Goal: Task Accomplishment & Management: Complete application form

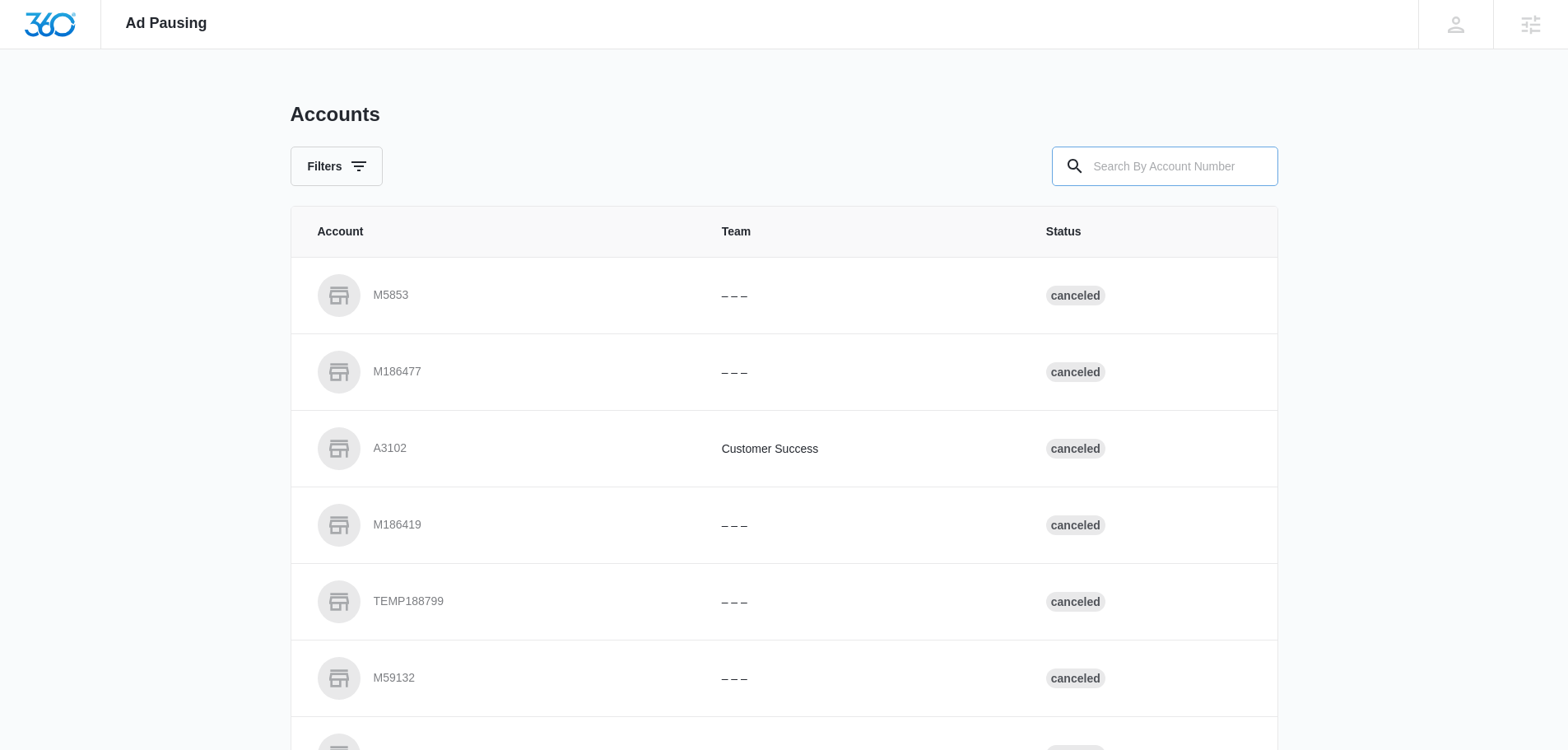
click at [1187, 172] on input "text" at bounding box center [1165, 166] width 226 height 40
click at [1167, 167] on input "m327" at bounding box center [1165, 166] width 226 height 40
type input "m327672"
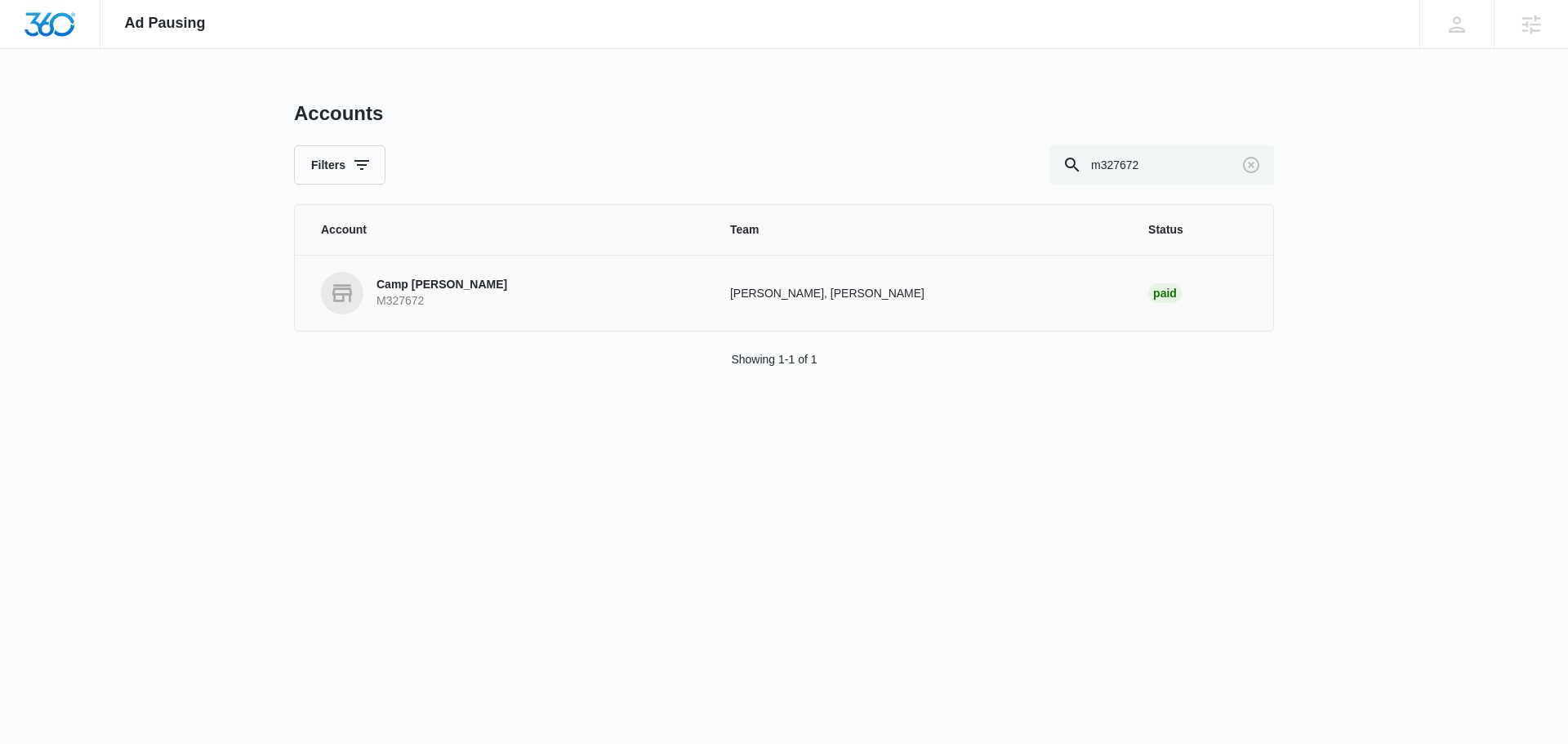
click at [432, 296] on p "M327672" at bounding box center [441, 301] width 131 height 17
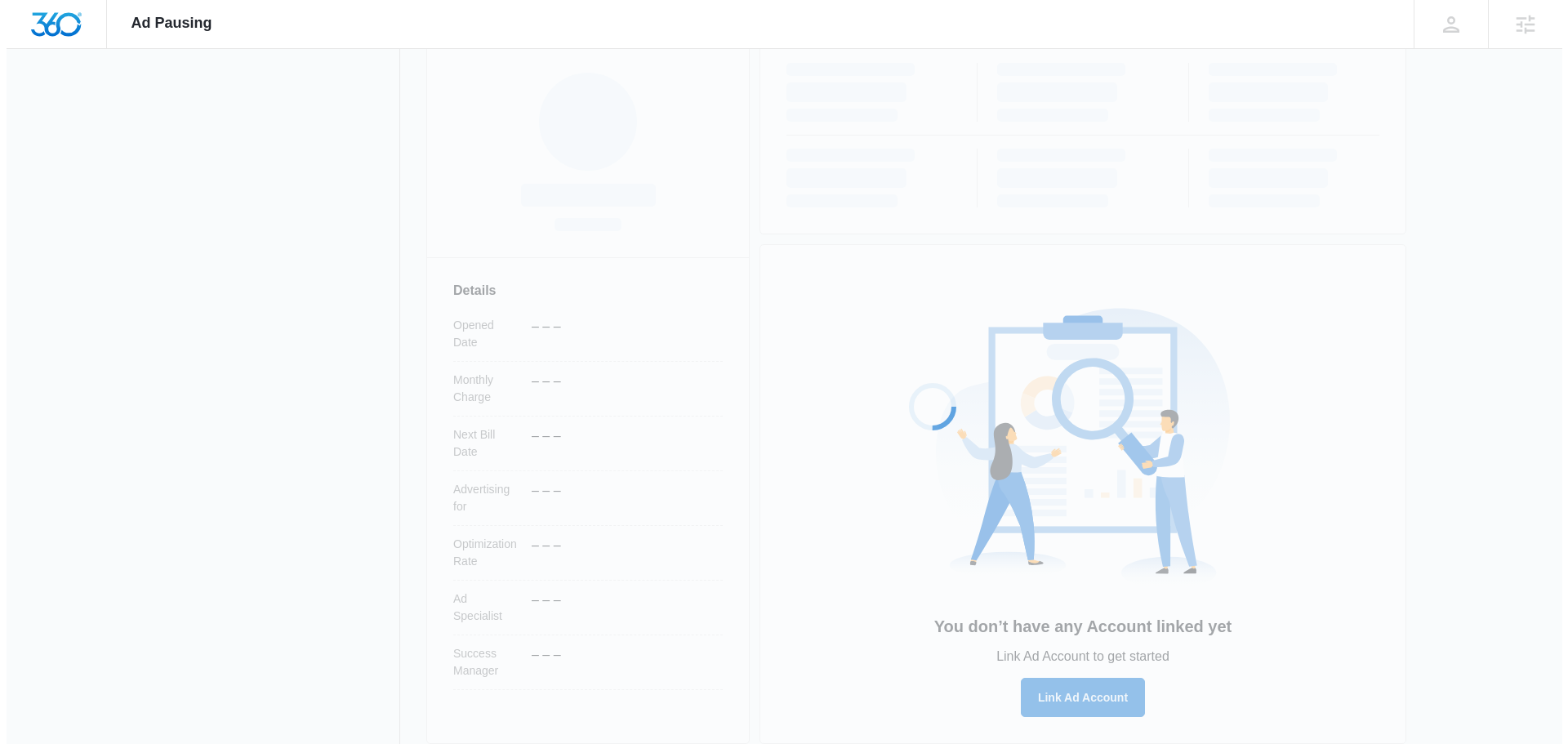
scroll to position [259, 0]
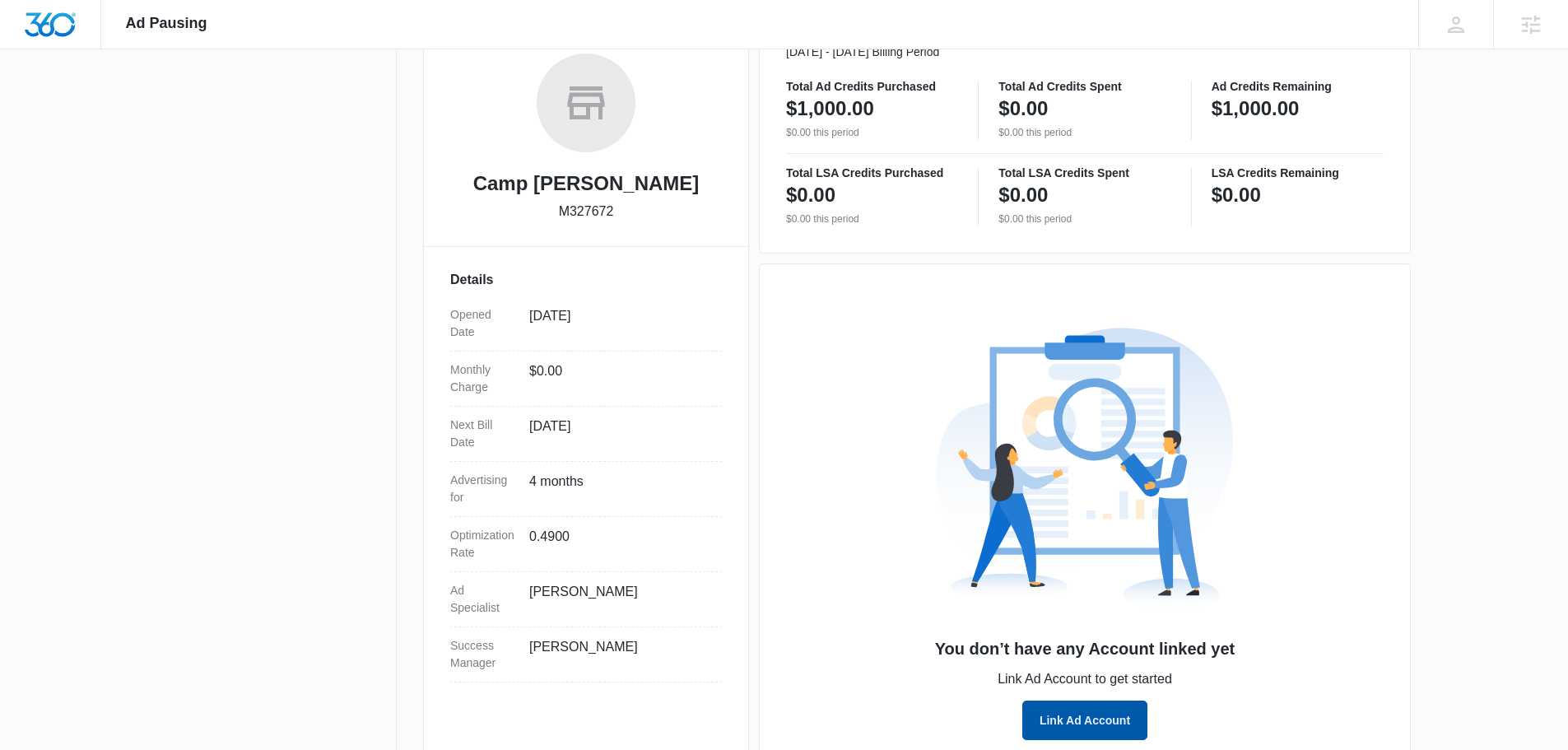
click at [1076, 716] on button "Link Ad Account" at bounding box center [1085, 720] width 125 height 40
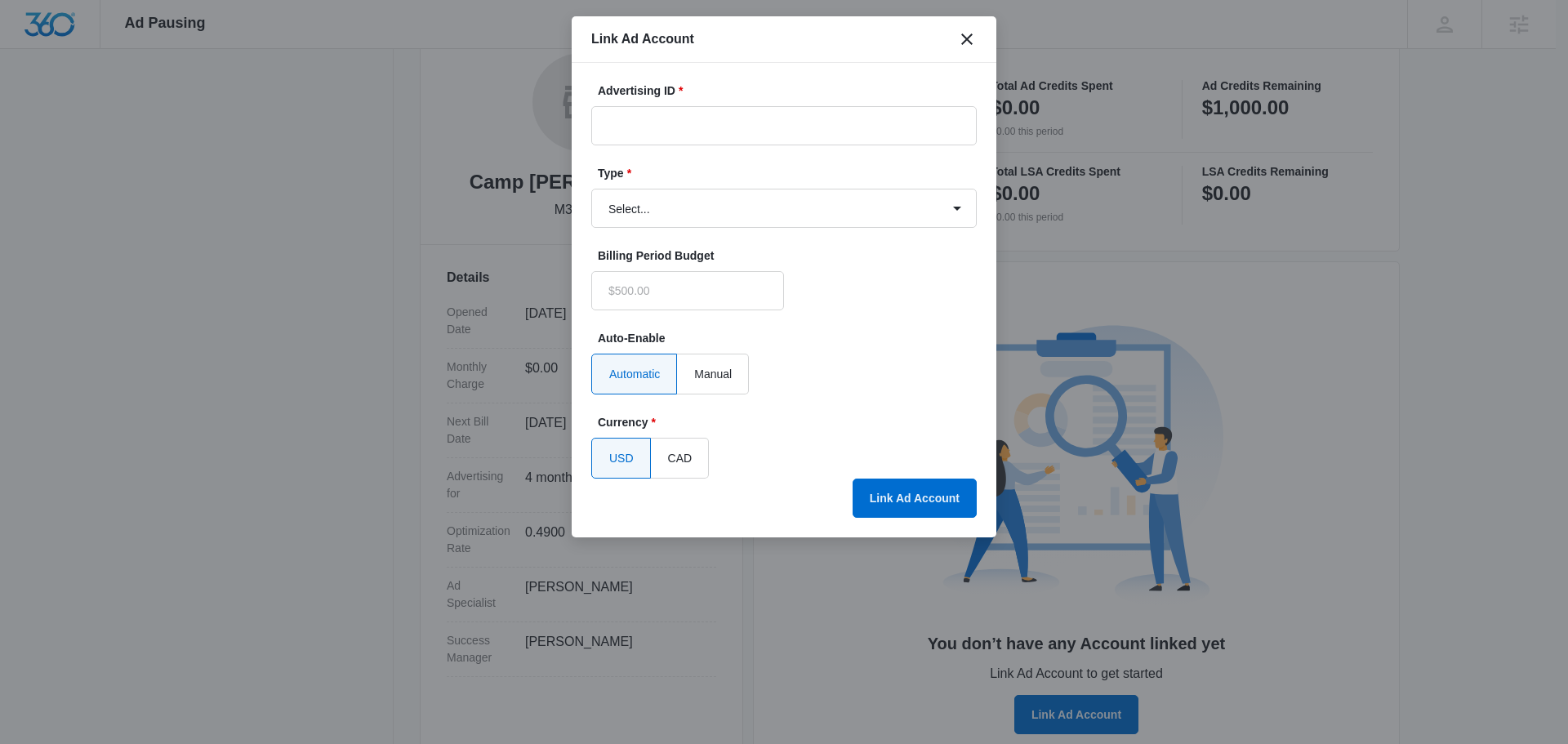
type input "$0.00"
click at [678, 122] on input "Advertising ID *" at bounding box center [784, 126] width 385 height 39
paste input "256-401-6047"
type input "256-401-6047"
click at [672, 222] on select "Select... Bing Ads Facebook Ads Google Ads" at bounding box center [784, 208] width 385 height 39
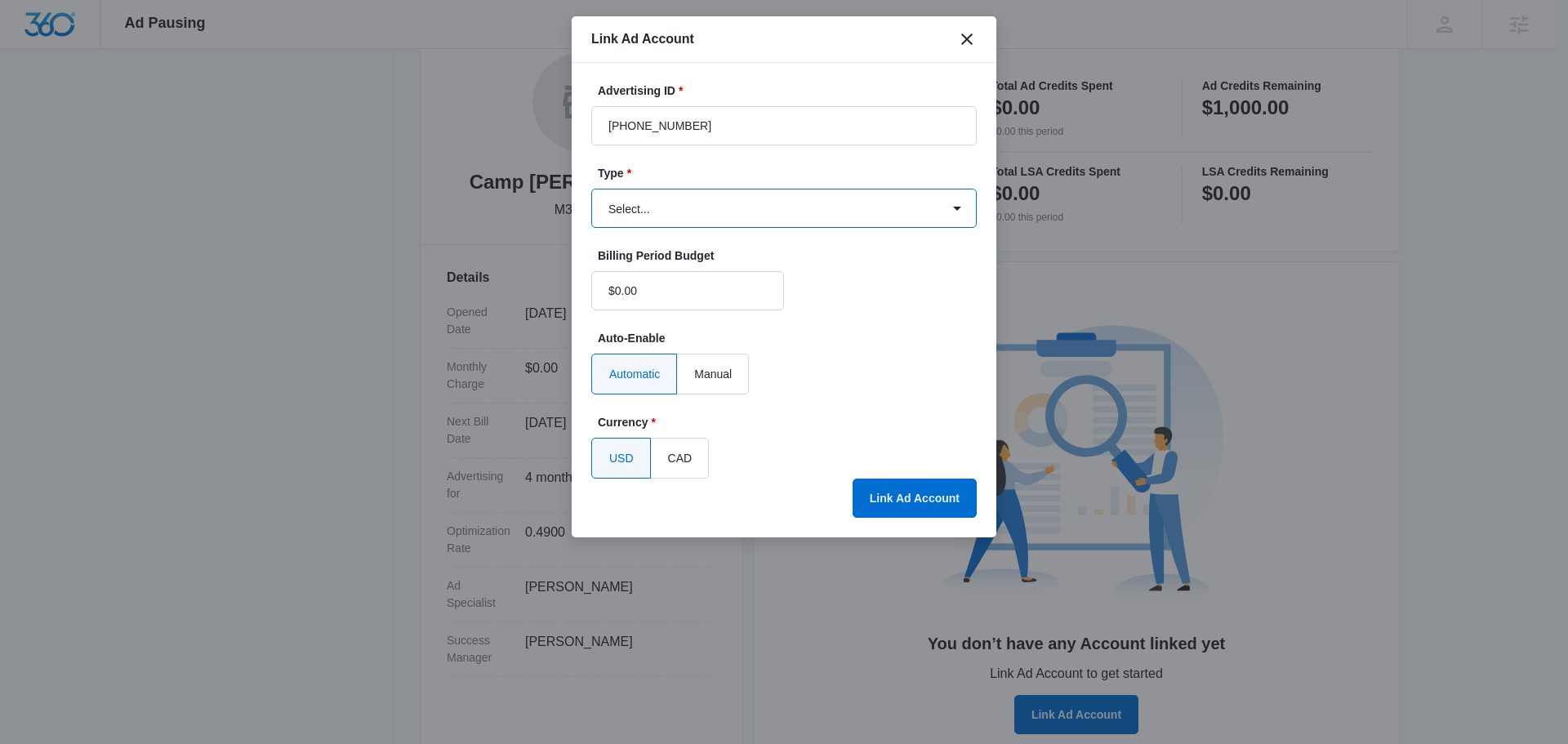
select select "google"
click at [591, 189] on select "Select... Bing Ads Facebook Ads Google Ads" at bounding box center [784, 208] width 385 height 39
click at [845, 383] on div "Automatic Manual" at bounding box center [784, 374] width 385 height 41
click at [914, 500] on button "Link Ad Account" at bounding box center [914, 498] width 124 height 39
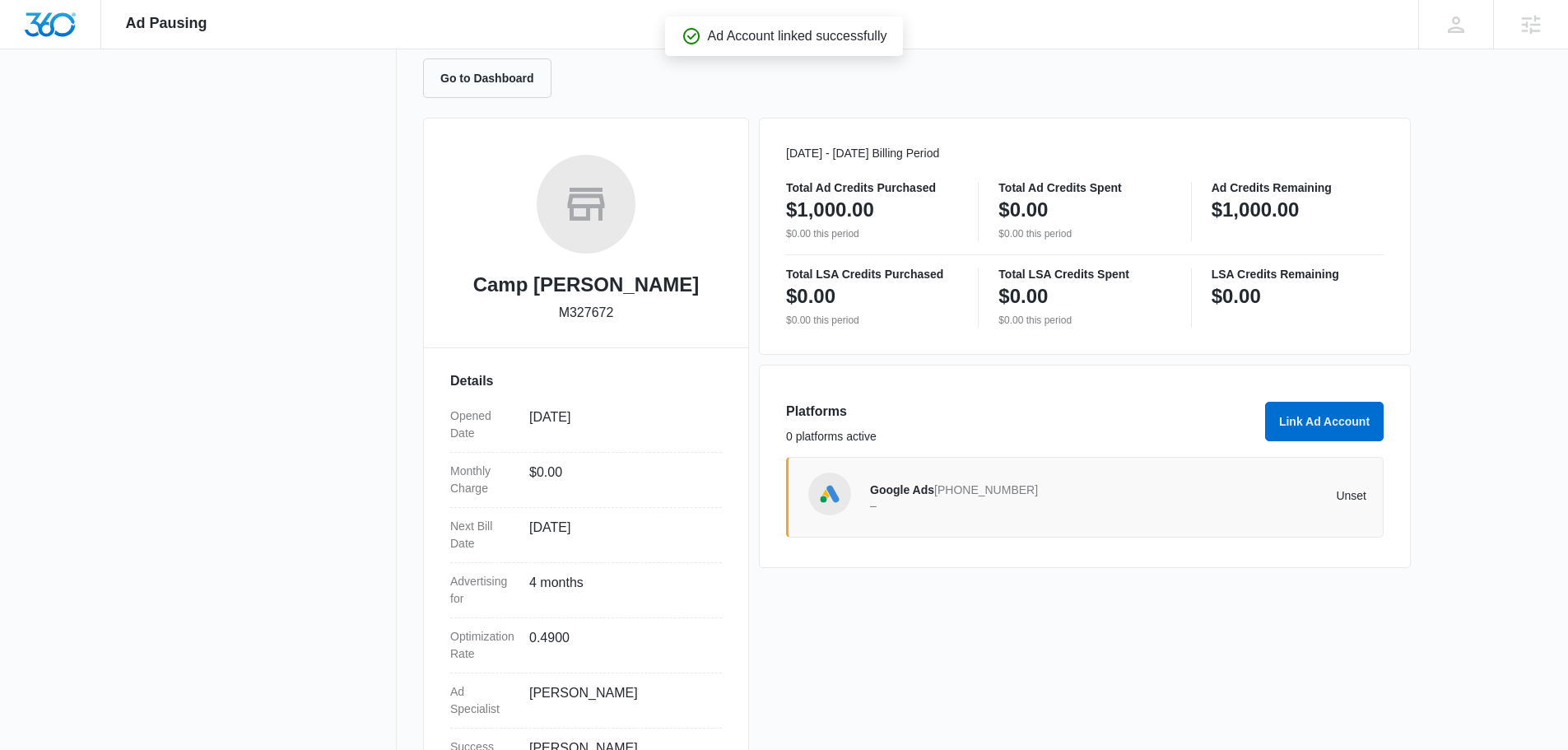
scroll to position [0, 0]
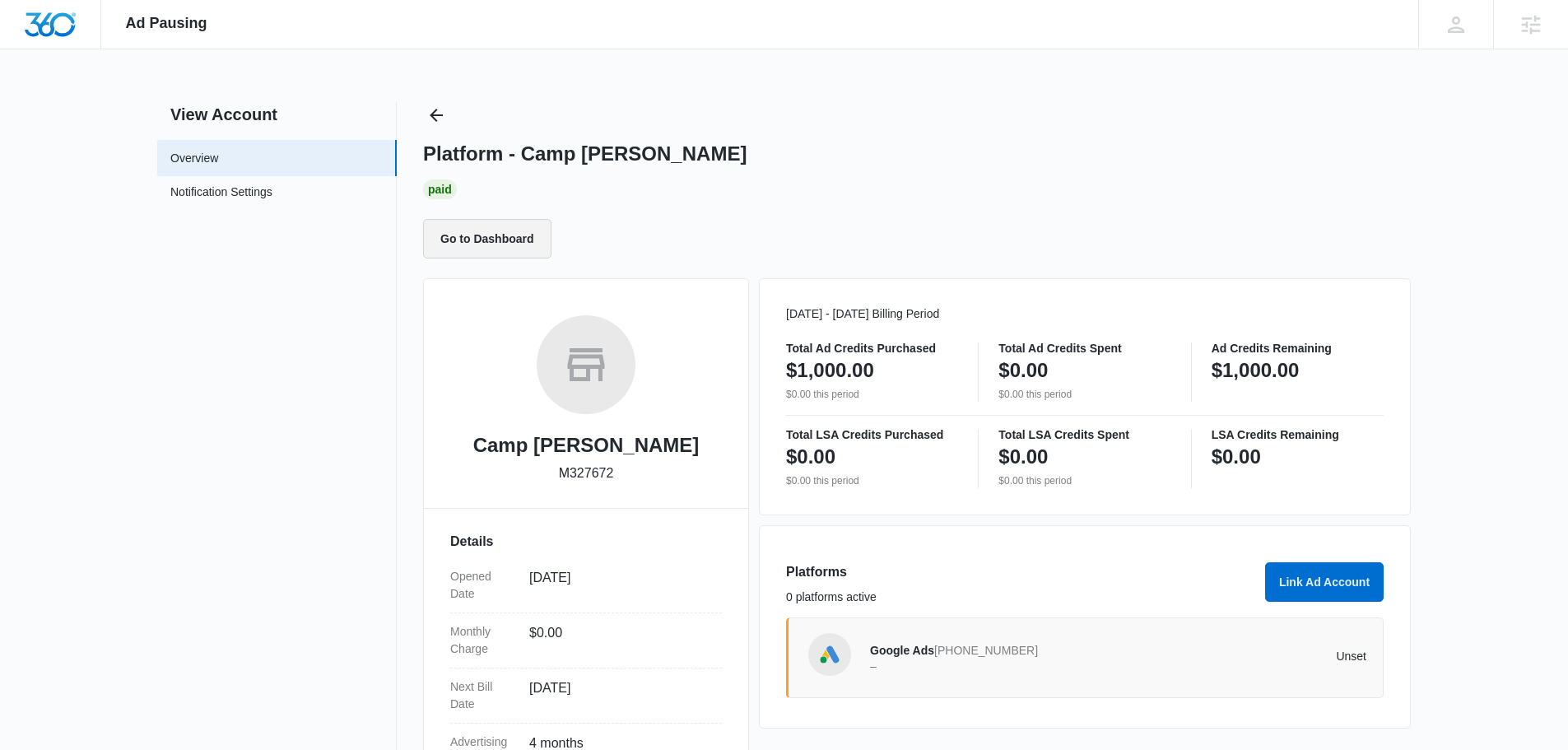
click at [520, 239] on button "Go to Dashboard" at bounding box center [488, 239] width 129 height 40
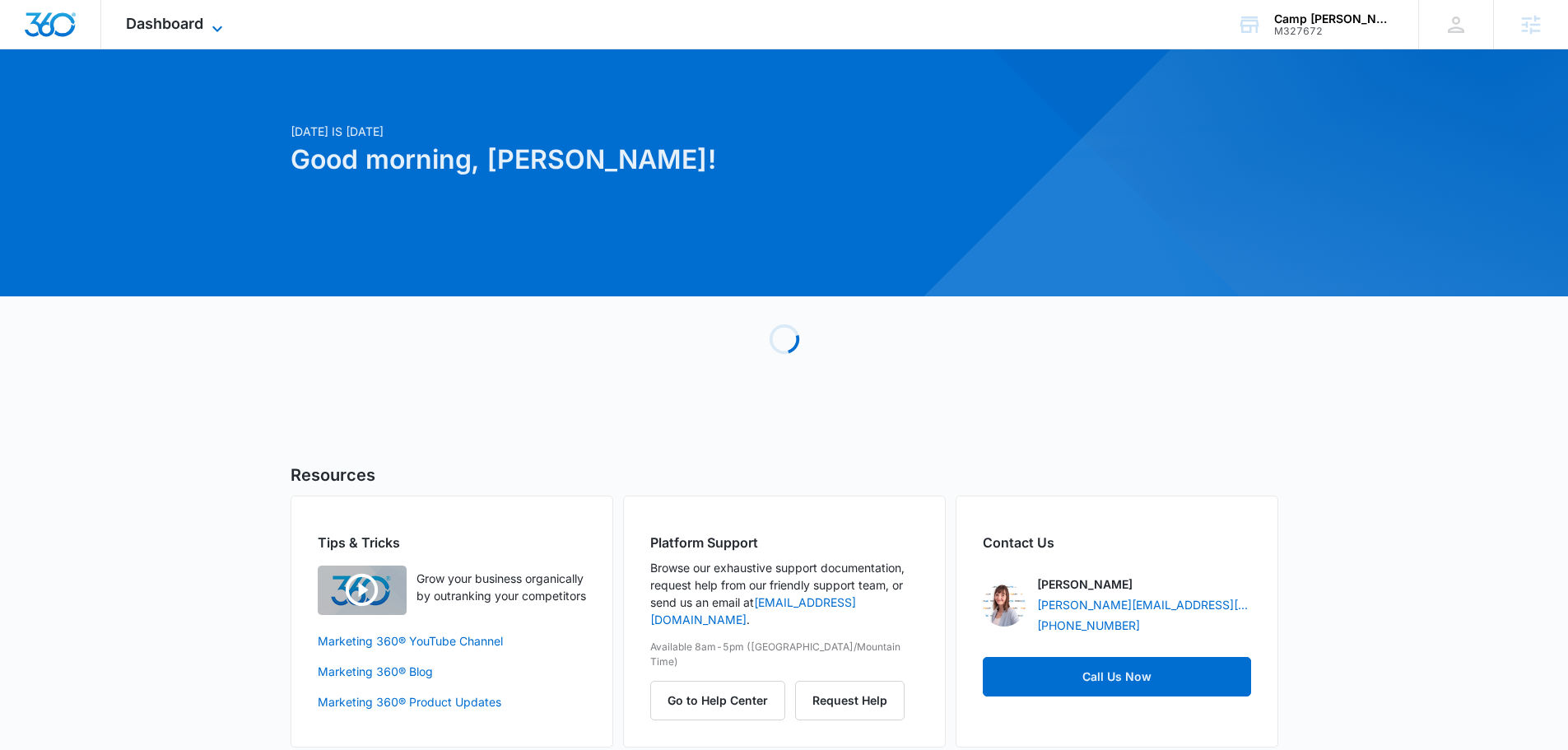
click at [176, 22] on span "Dashboard" at bounding box center [165, 23] width 77 height 17
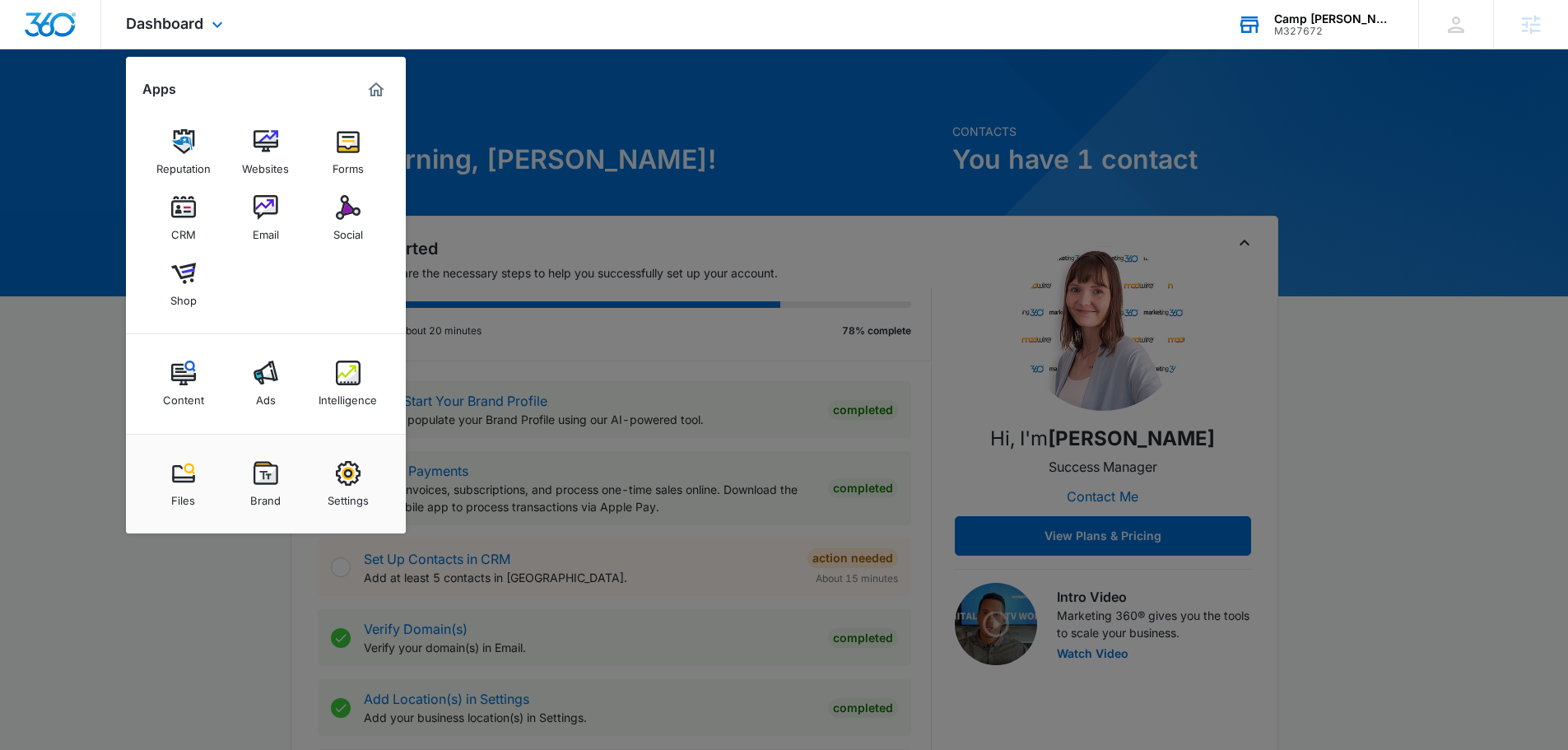
click at [1329, 18] on div "Camp Caudle" at bounding box center [1334, 18] width 120 height 13
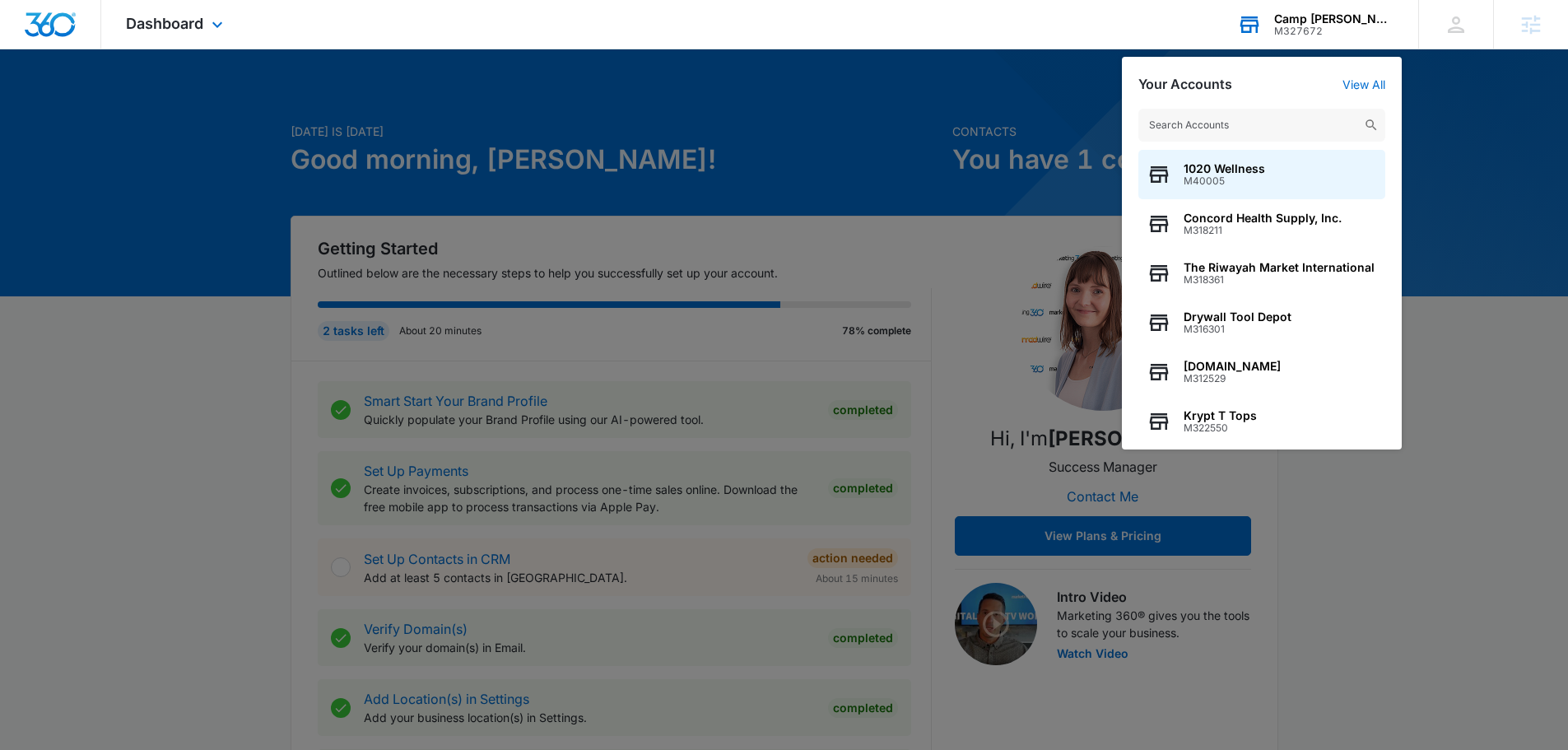
click at [1241, 114] on input "text" at bounding box center [1262, 125] width 247 height 33
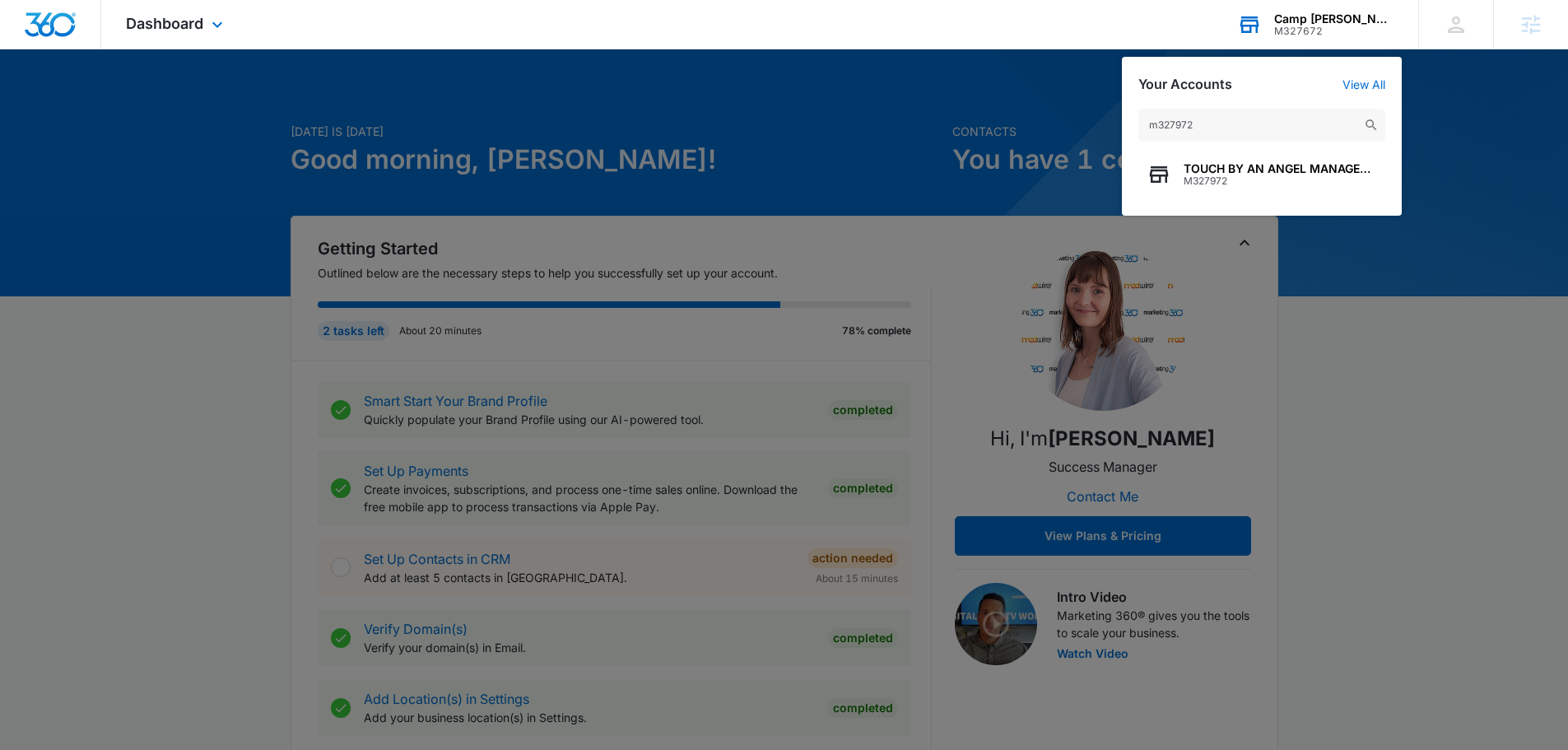
type input "m327972"
click at [1353, 77] on div "Your Accounts View All" at bounding box center [1262, 84] width 247 height 16
click at [1354, 81] on link "View All" at bounding box center [1364, 84] width 43 height 14
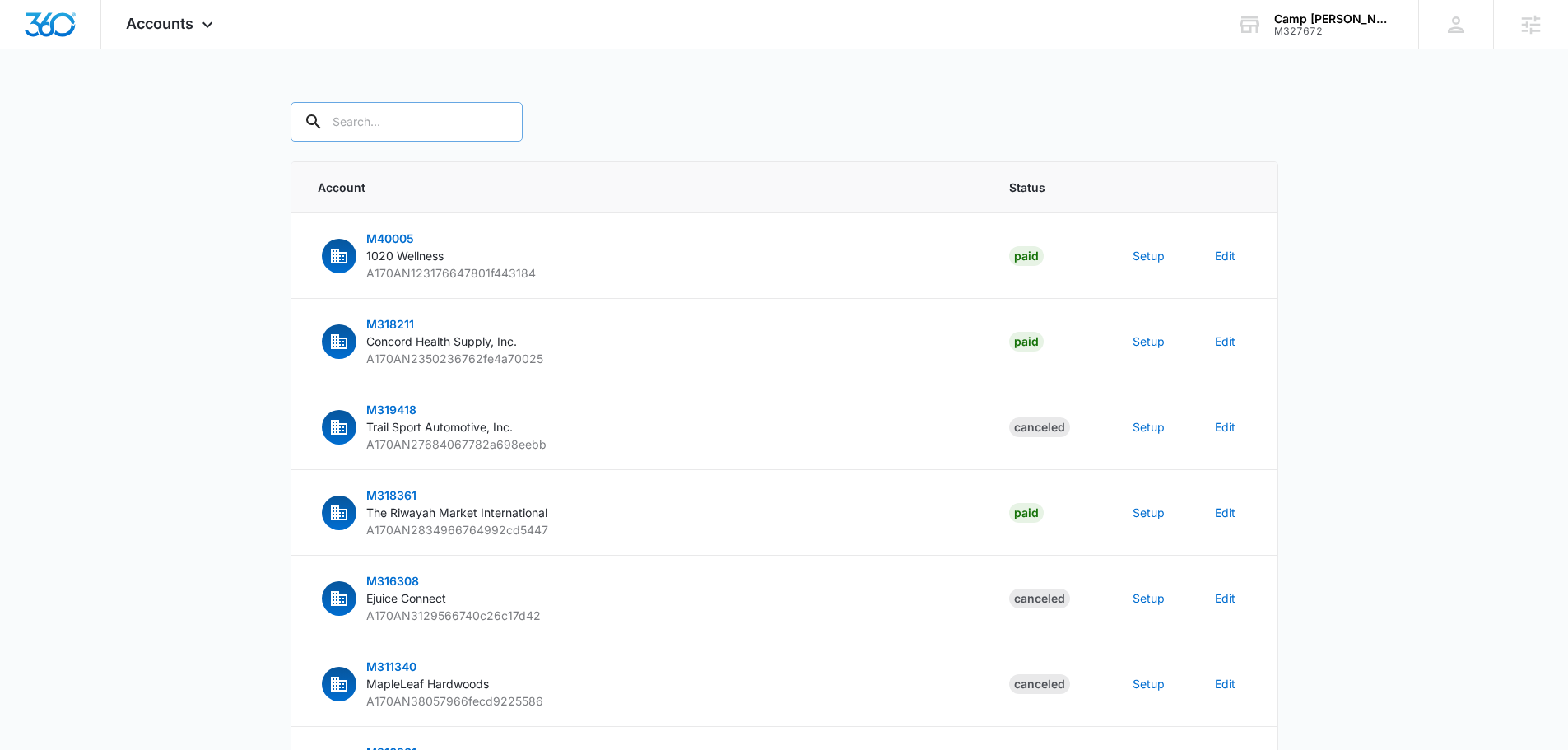
click at [390, 123] on input "text" at bounding box center [406, 122] width 232 height 40
type input "m327672"
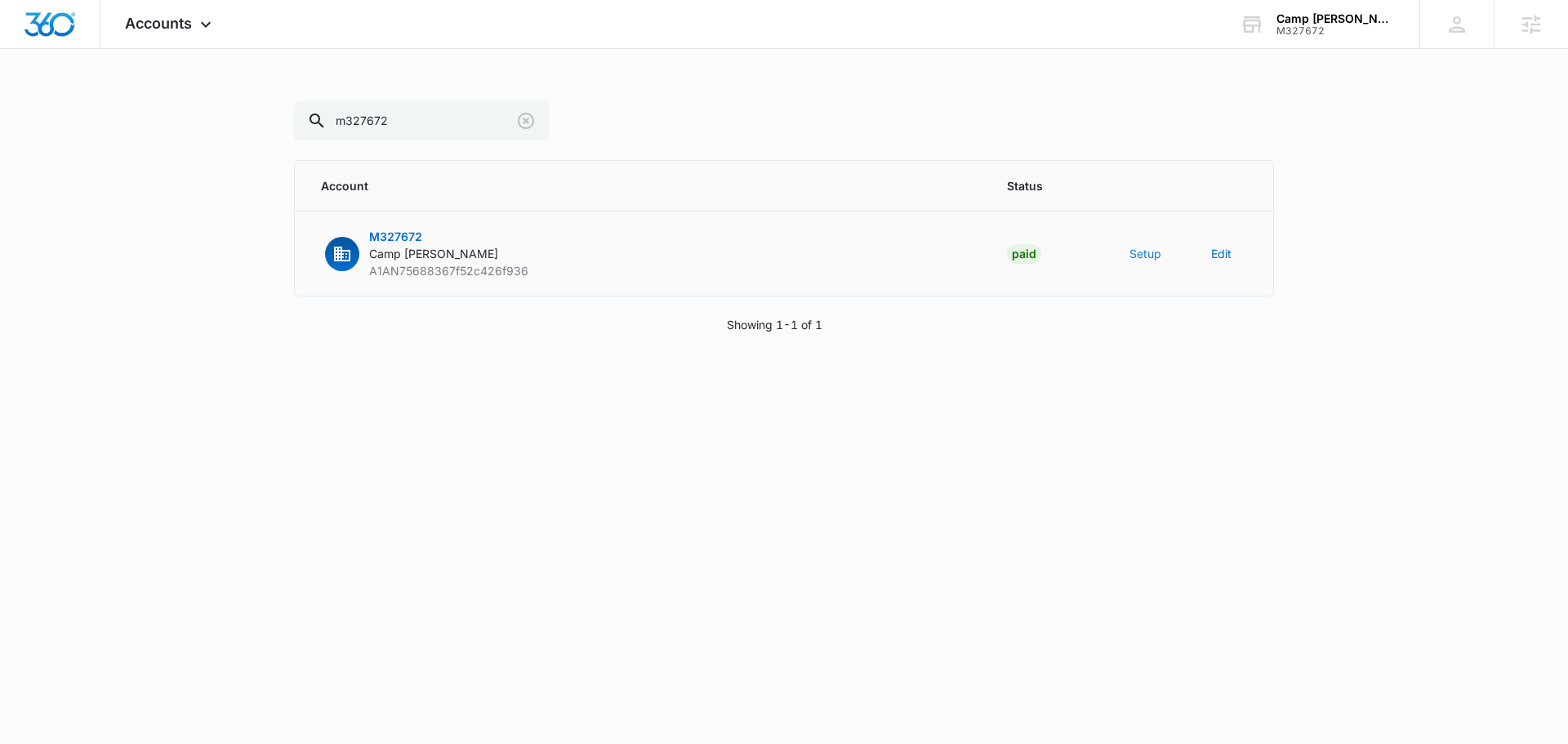
click at [1149, 258] on button "Setup" at bounding box center [1145, 253] width 31 height 17
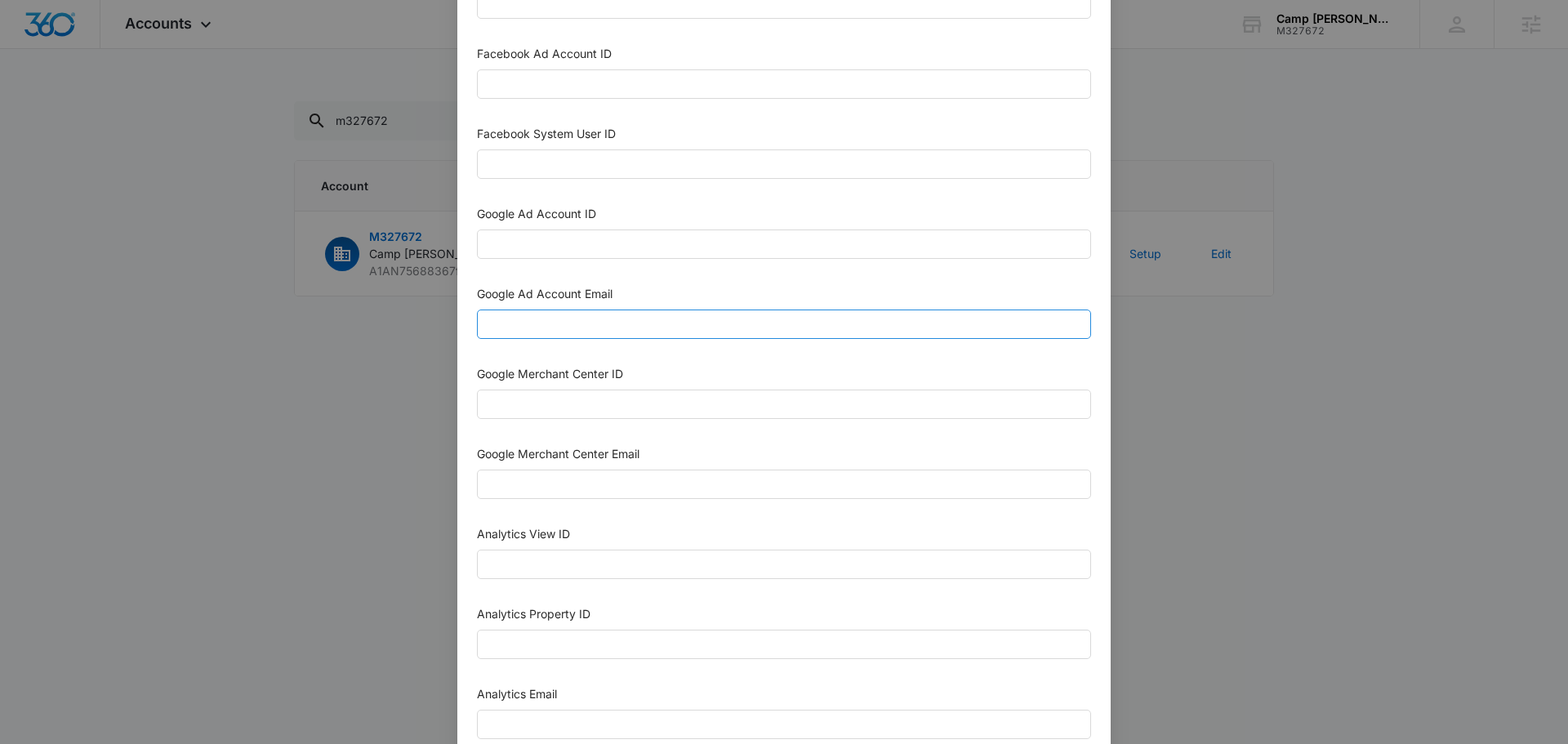
scroll to position [304, 0]
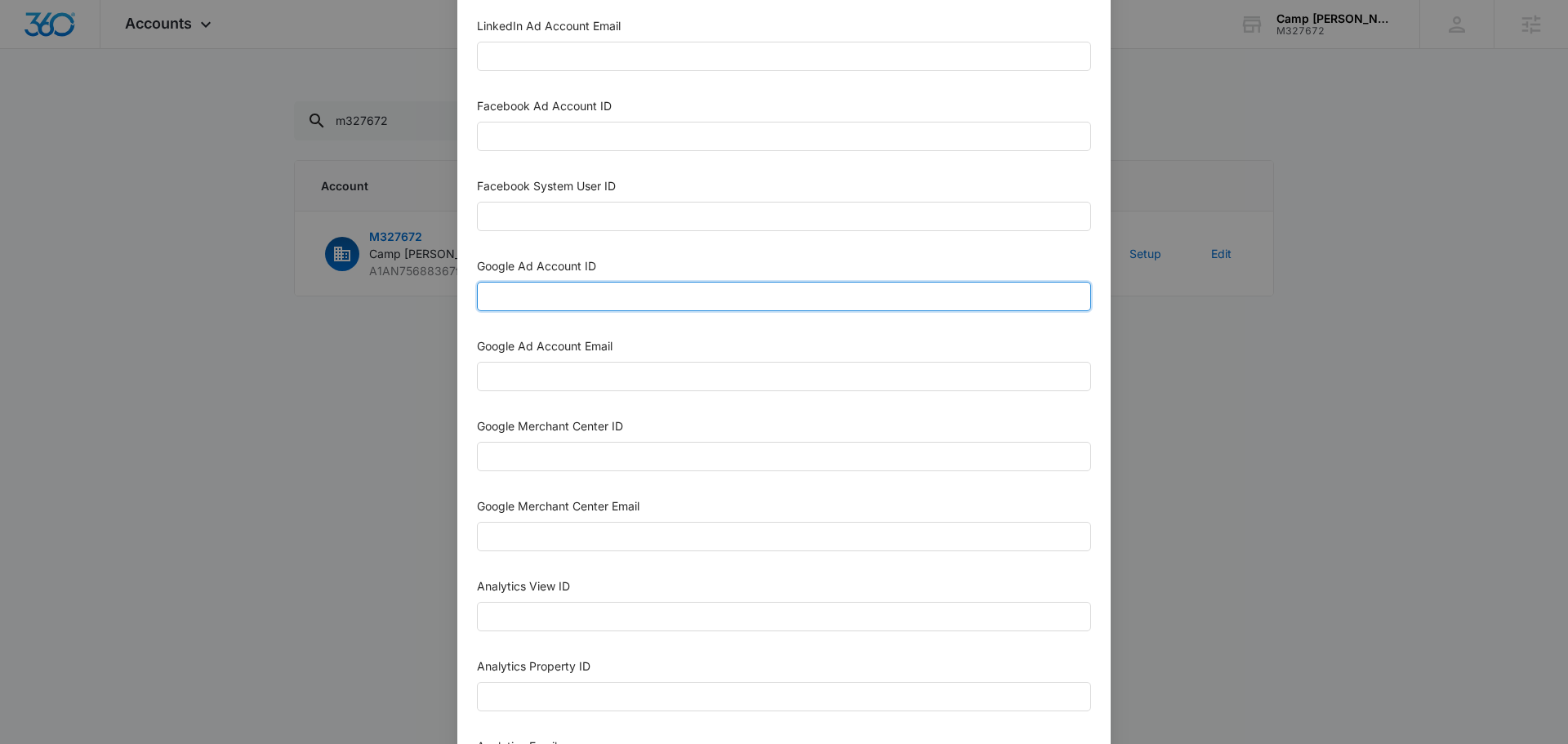
click at [609, 298] on input "Google Ad Account ID" at bounding box center [784, 297] width 614 height 29
paste input "256-401-6047"
type input "256-401-6047"
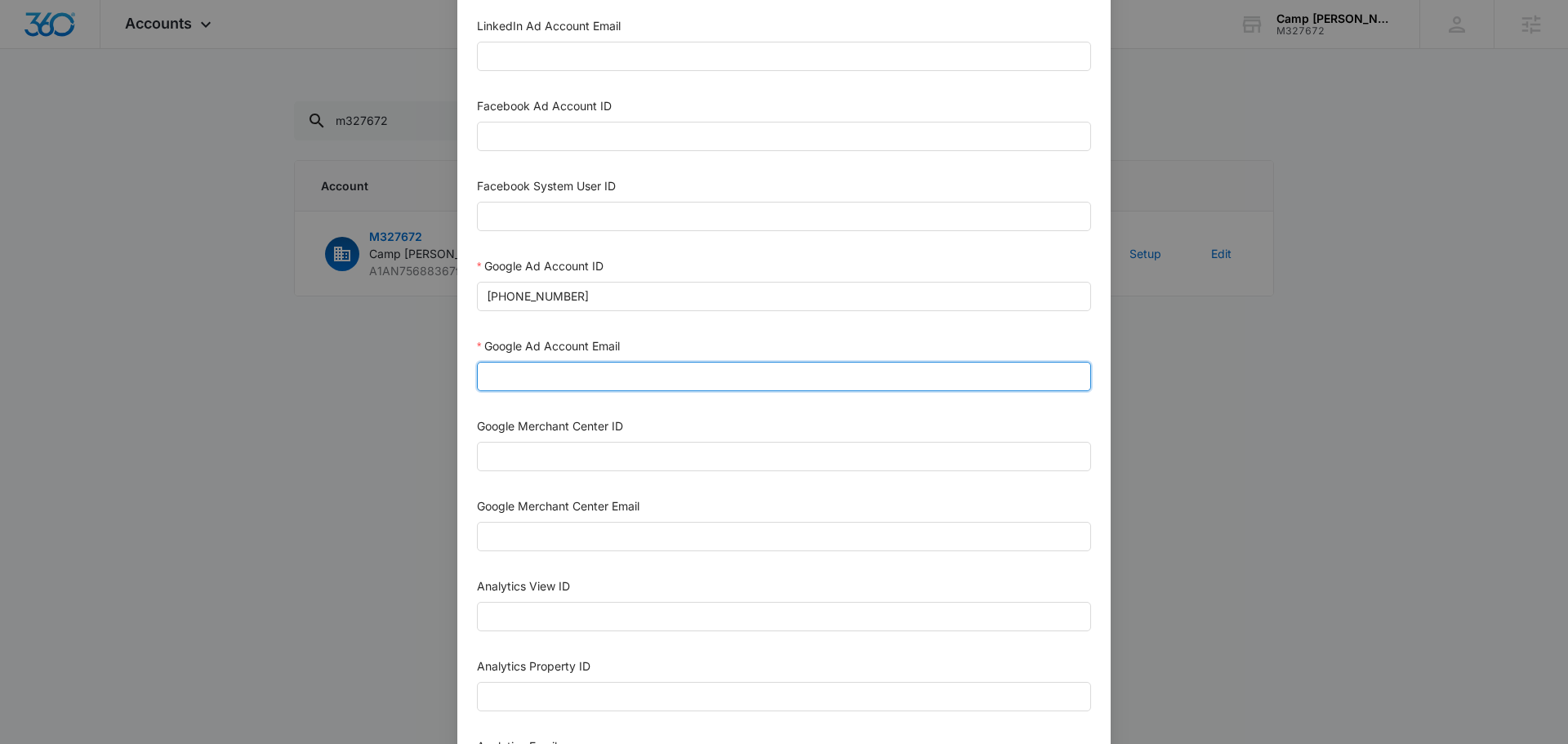
click at [654, 378] on input "Google Ad Account Email" at bounding box center [784, 376] width 614 height 29
type input "m360+accounts1029@madwiremedia.com"
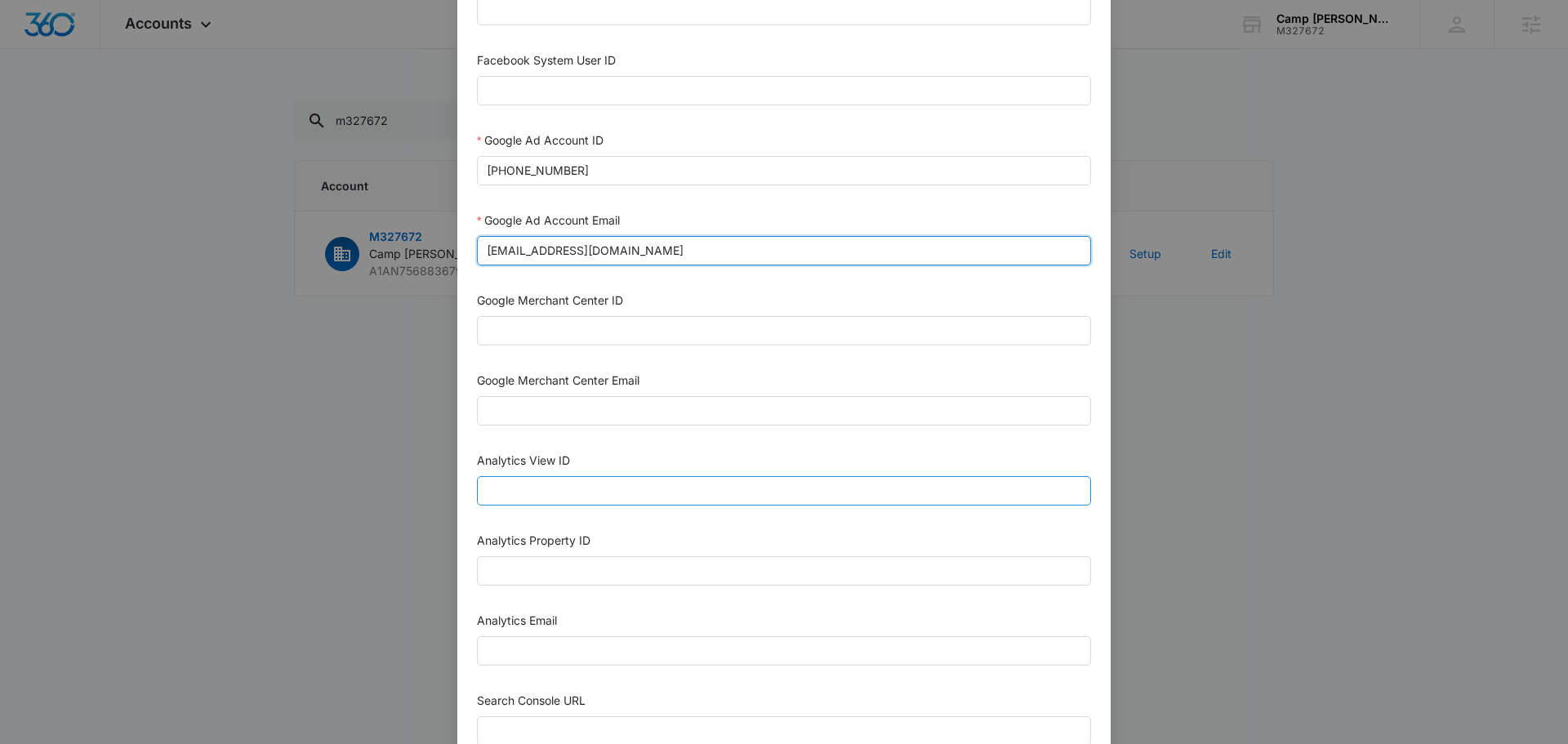
scroll to position [467, 0]
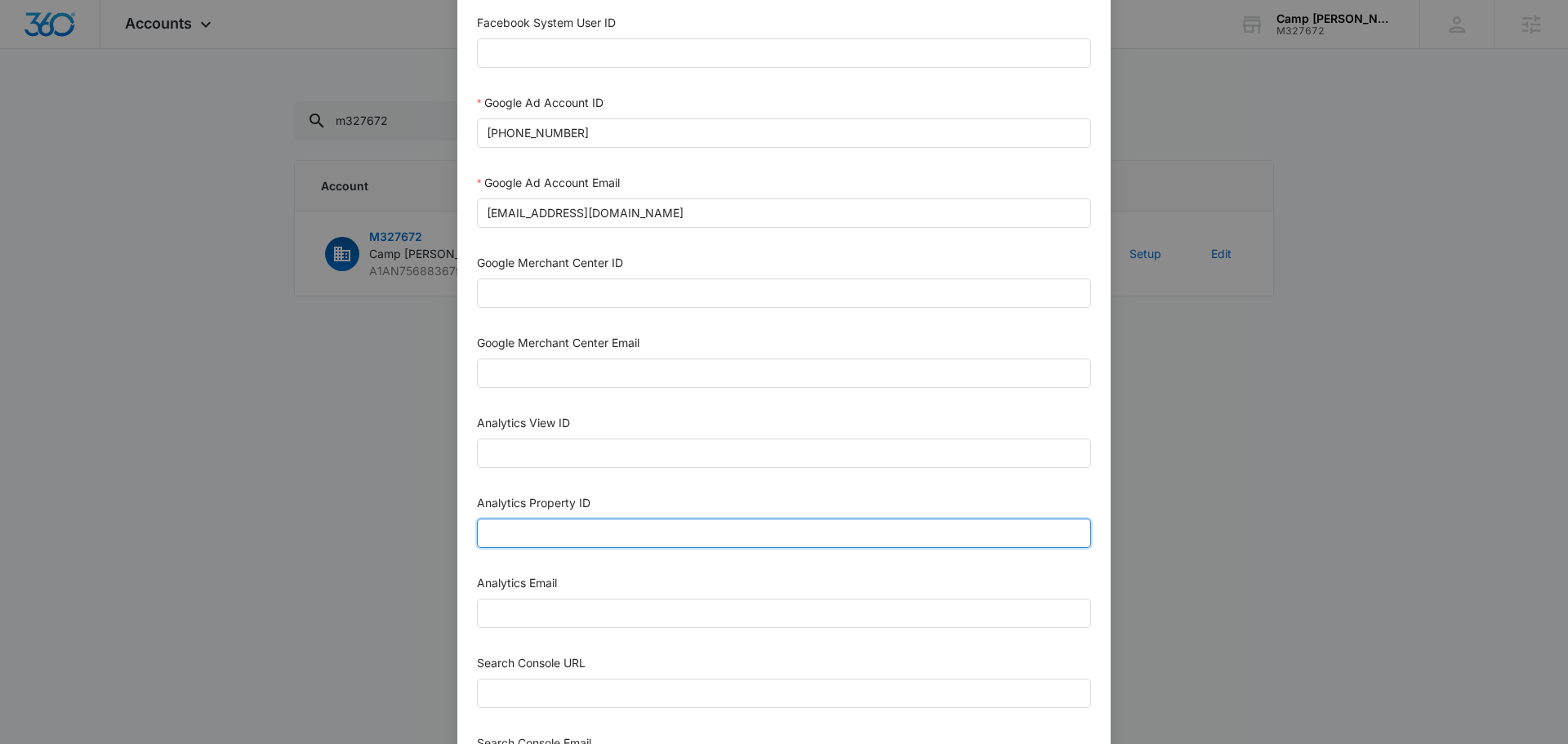
click at [668, 530] on input "Analytics Property ID" at bounding box center [784, 533] width 614 height 29
paste input "503941300"
type input "503941300"
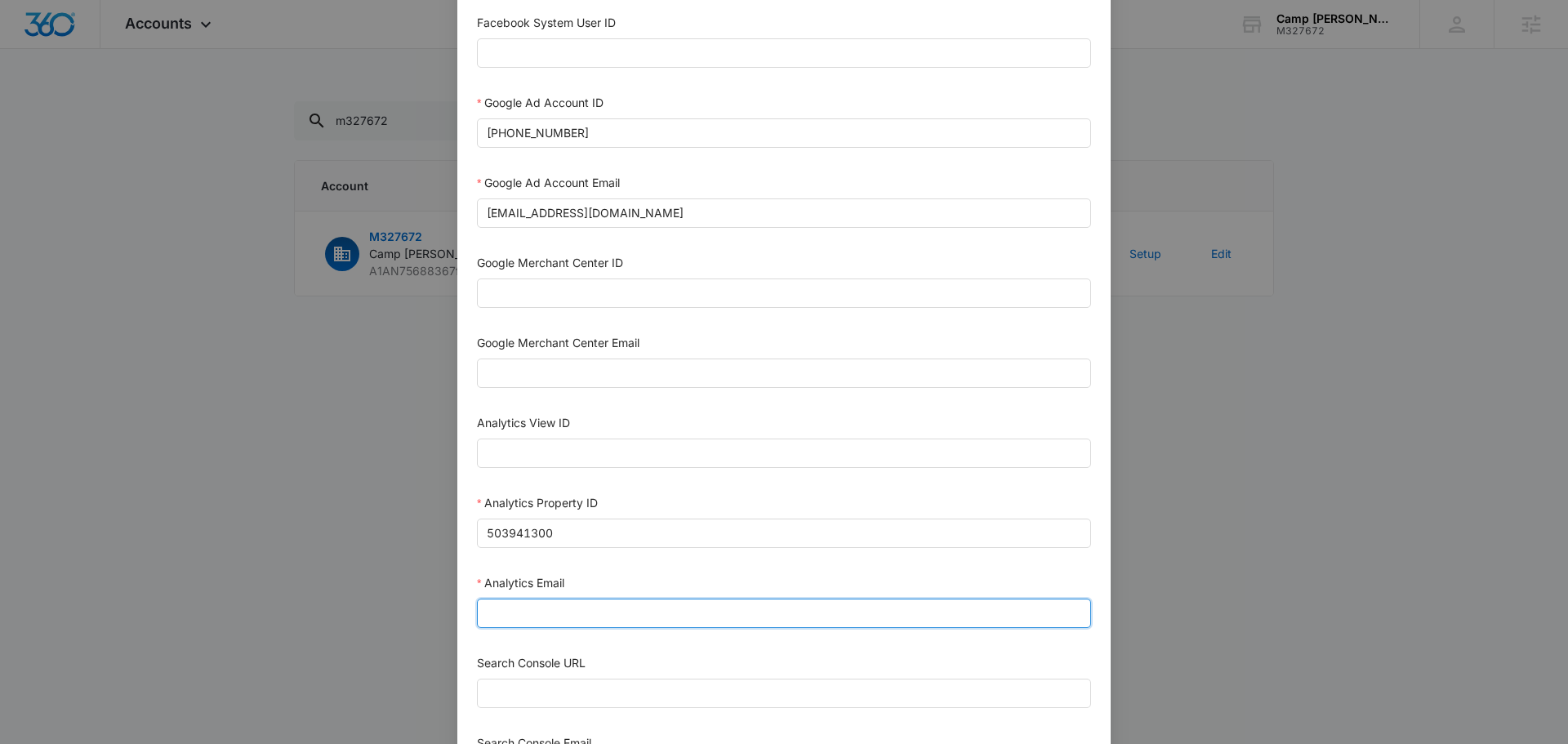
click at [580, 609] on input "Analytics Email" at bounding box center [784, 613] width 614 height 29
type input "m360+accounts1029@madwiremedia.com"
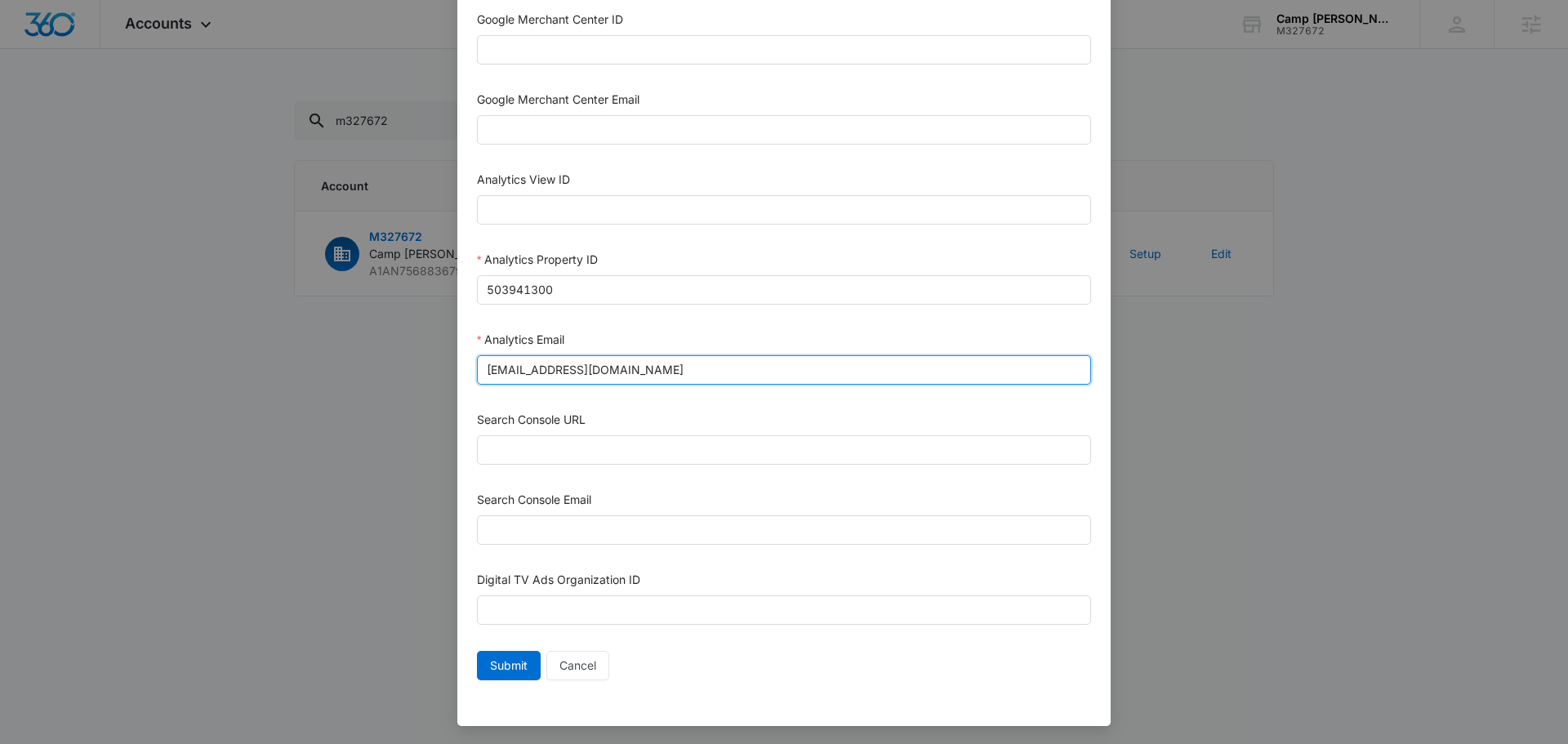
scroll to position [712, 0]
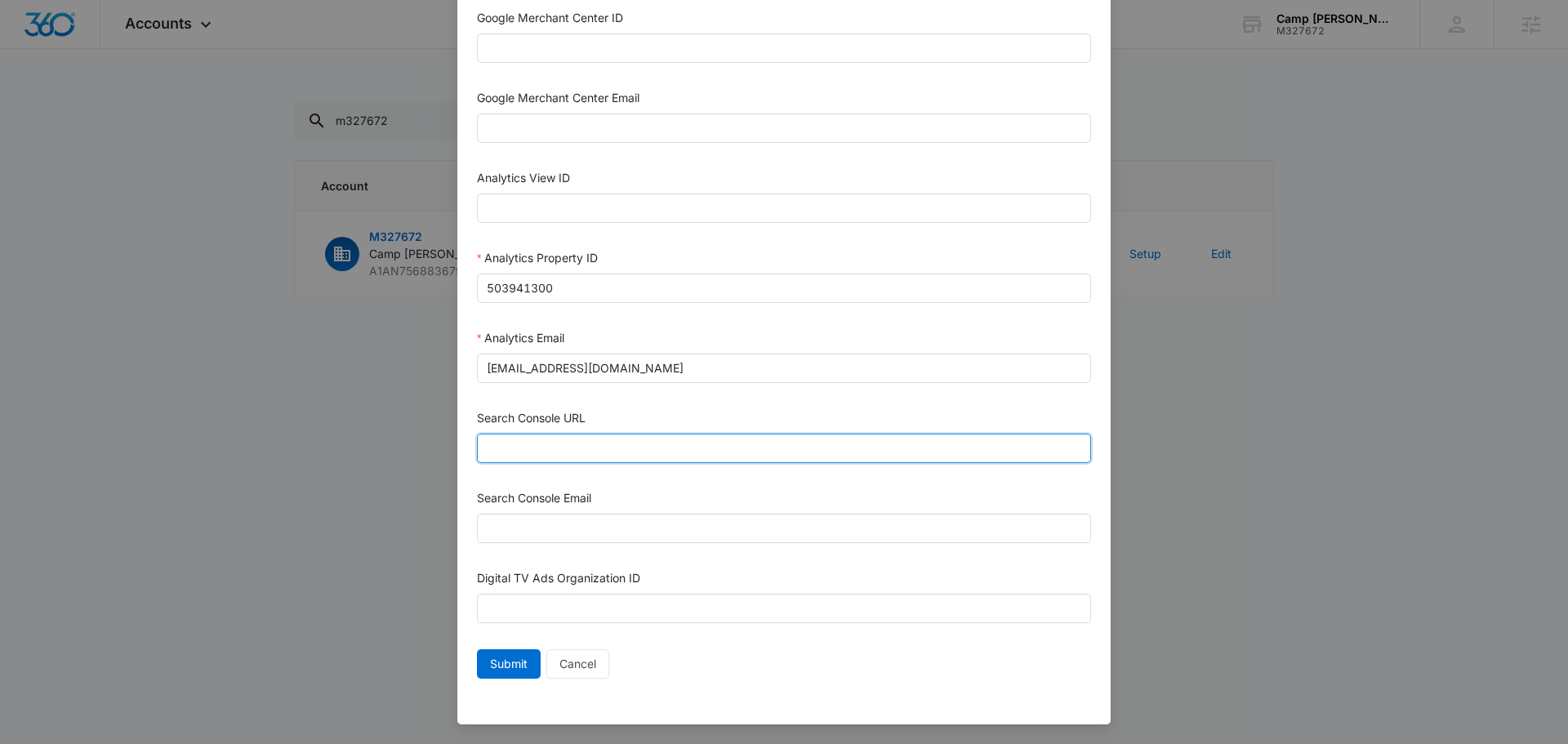
click at [679, 461] on input "Search Console URL" at bounding box center [784, 448] width 614 height 29
click at [653, 456] on input "m" at bounding box center [784, 448] width 614 height 29
click at [653, 455] on input "m" at bounding box center [784, 448] width 614 height 29
paste input "https://www.campcaudle.org/"
type input "https://www.campcaudle.org/"
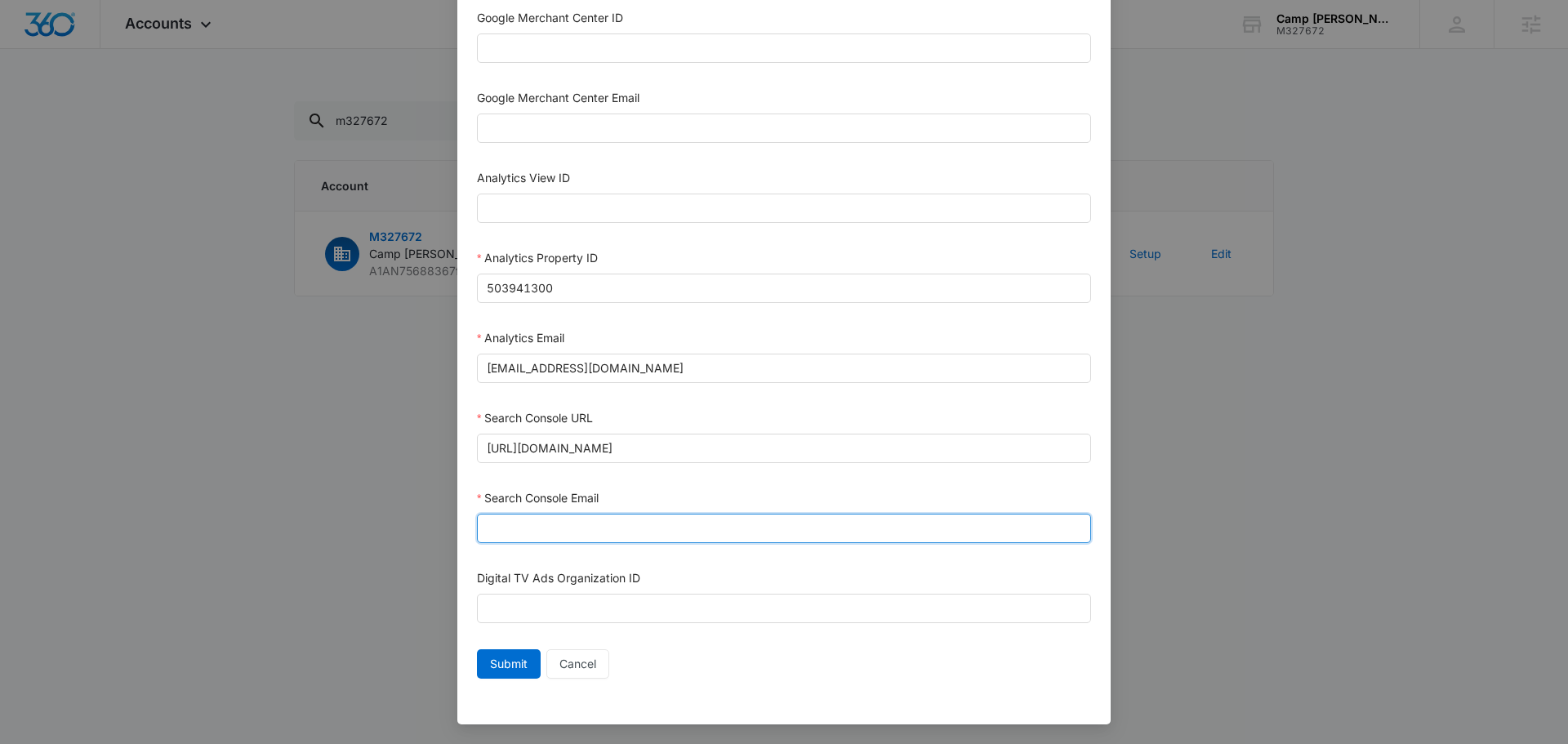
click at [633, 527] on input "Search Console Email" at bounding box center [784, 528] width 614 height 29
type input "[EMAIL_ADDRESS][DOMAIN_NAME]"
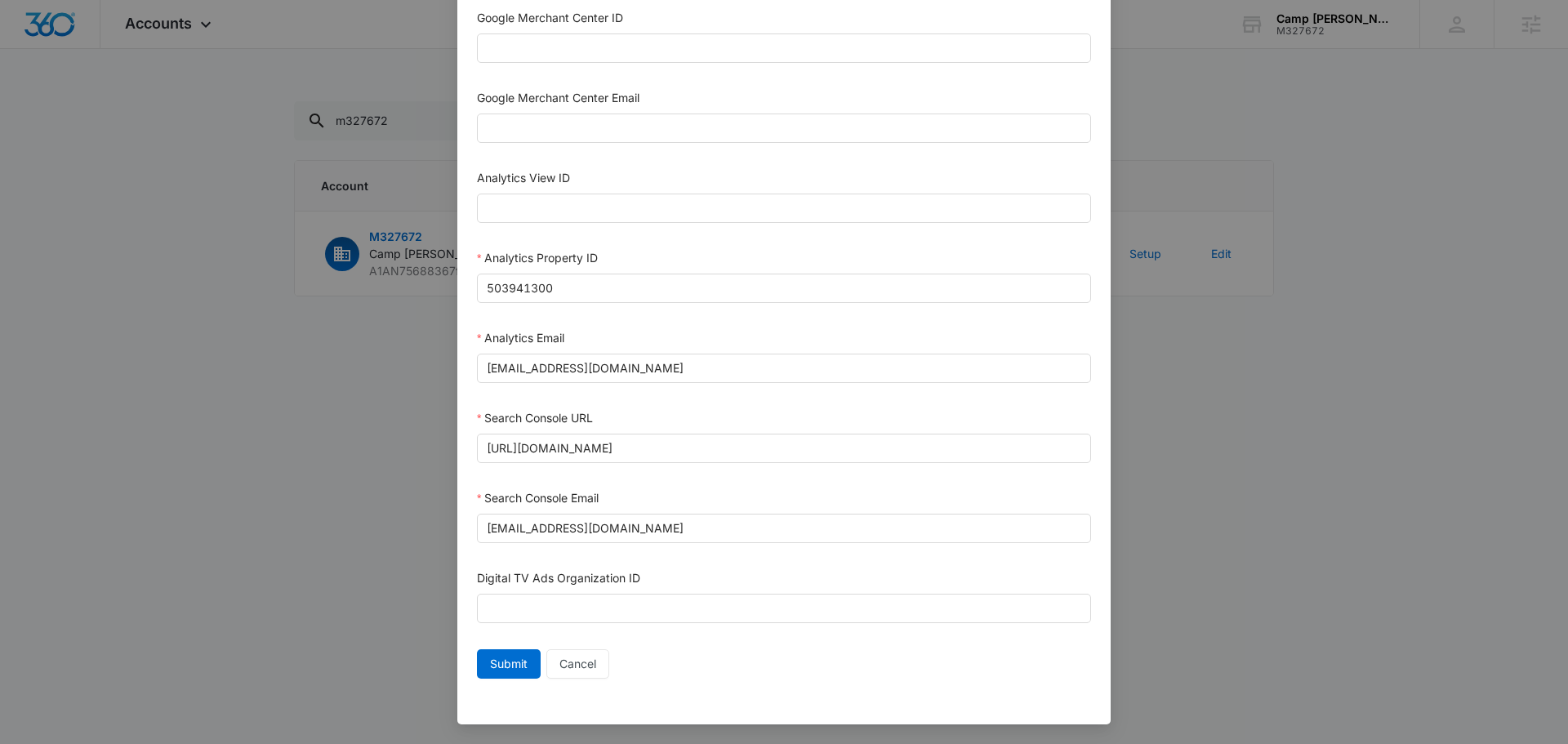
click at [775, 557] on form "Bing Ad Account ID Bing Ad Account Email LinkedIn Ad Account ID LinkedIn Ad Acc…" at bounding box center [784, 27] width 614 height 1316
click at [490, 669] on span "Submit" at bounding box center [508, 663] width 37 height 18
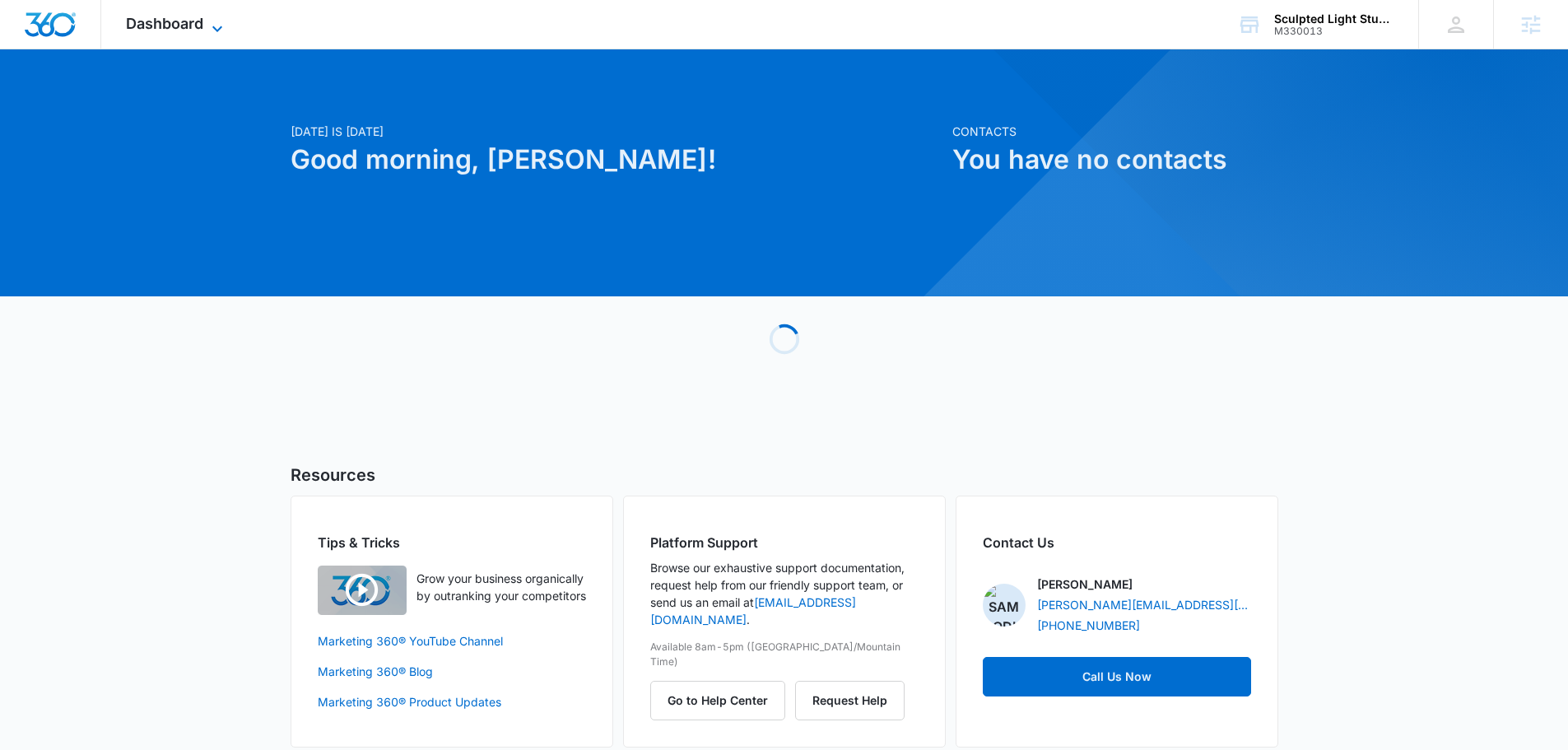
click at [193, 19] on span "Dashboard" at bounding box center [165, 23] width 77 height 17
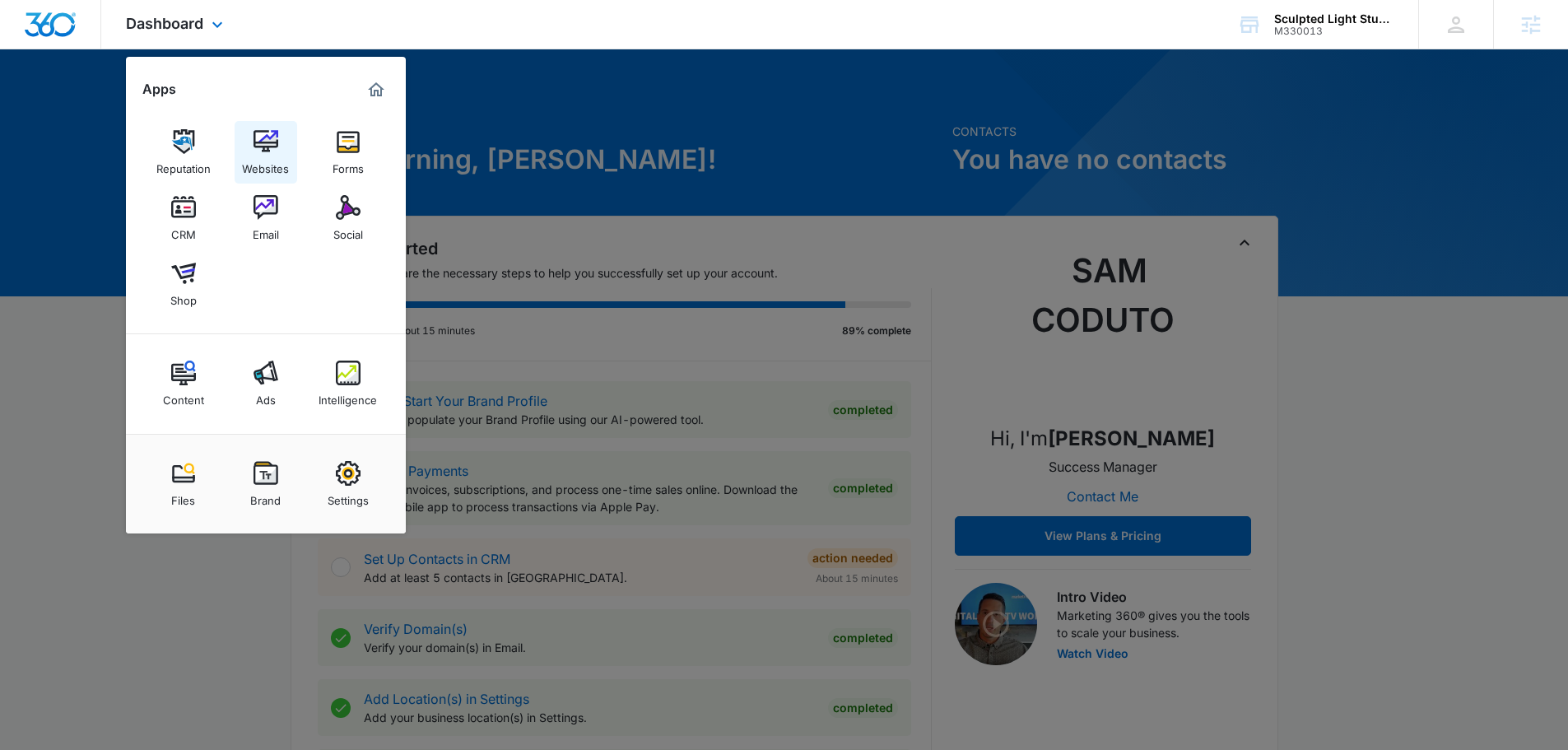
click at [255, 163] on div "Websites" at bounding box center [265, 164] width 47 height 22
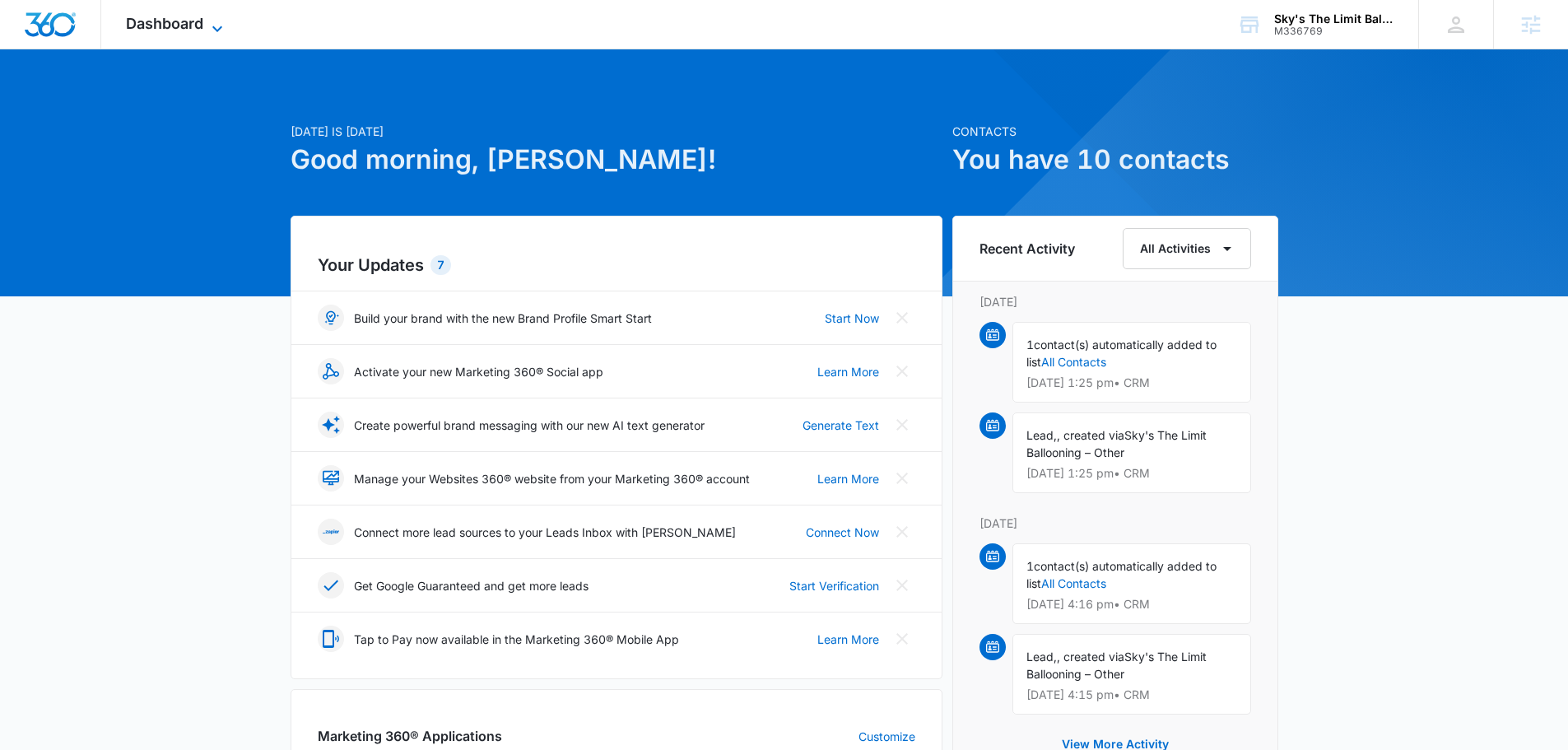
click at [157, 17] on span "Dashboard" at bounding box center [165, 23] width 77 height 17
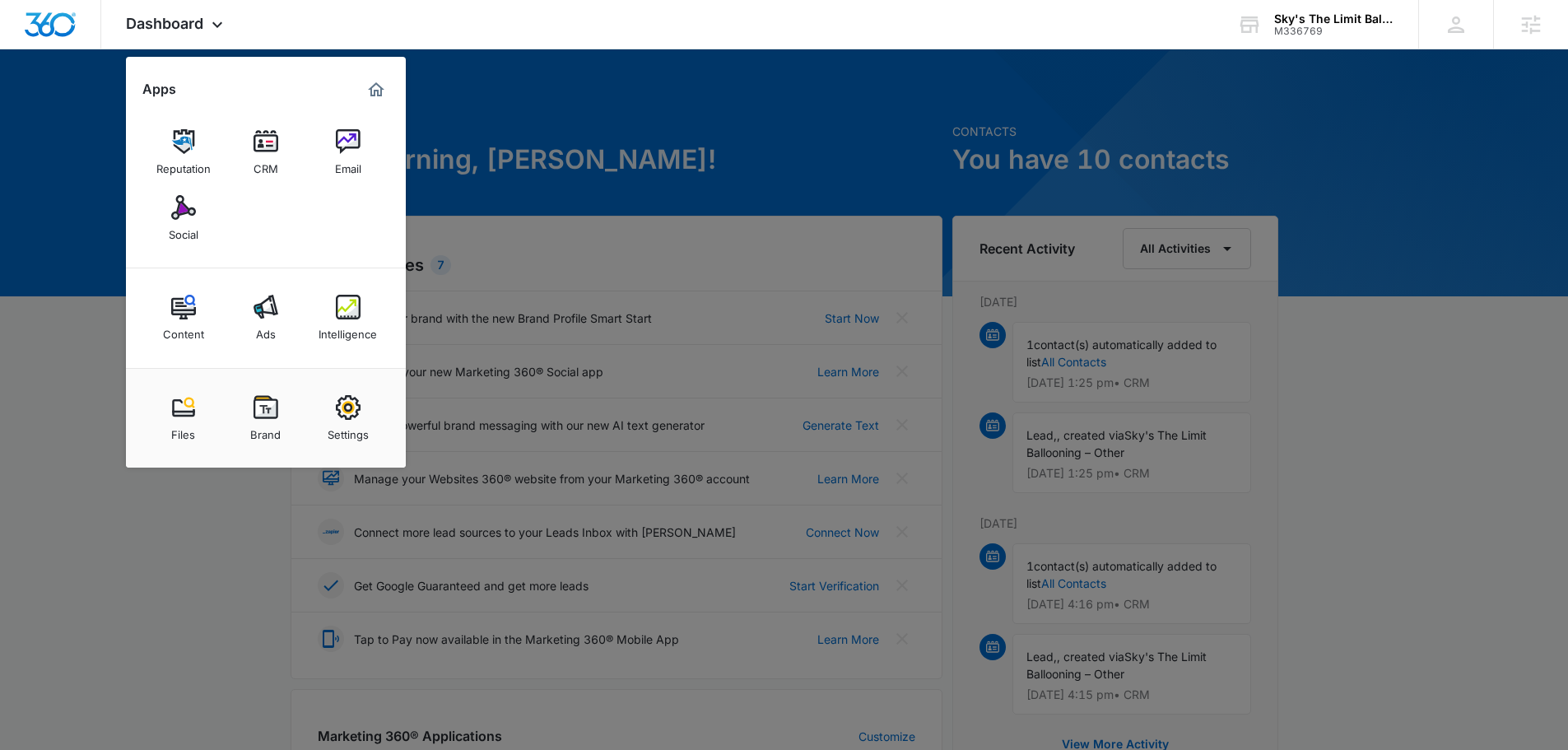
click at [576, 73] on div at bounding box center [784, 375] width 1568 height 750
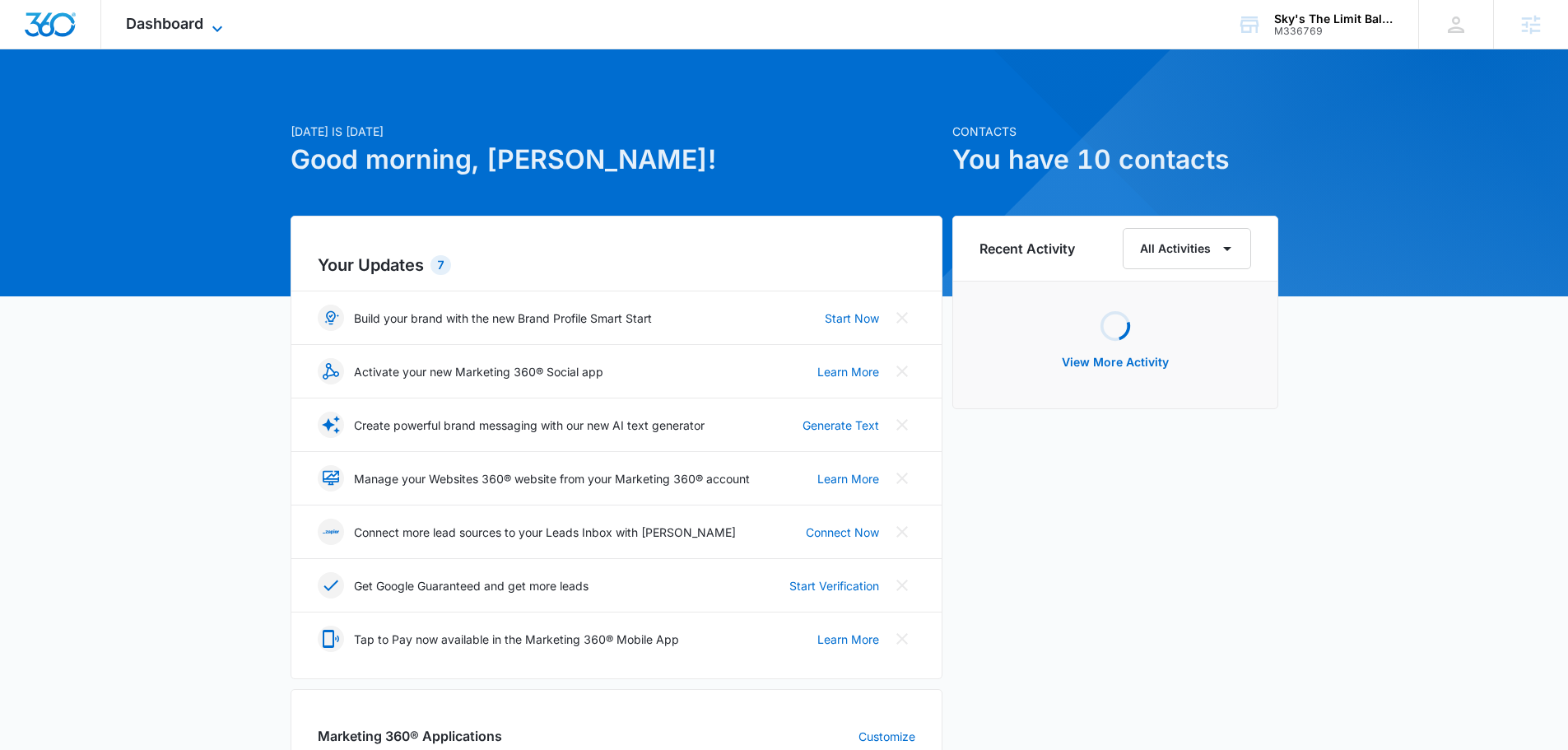
click at [181, 22] on span "Dashboard" at bounding box center [165, 23] width 77 height 17
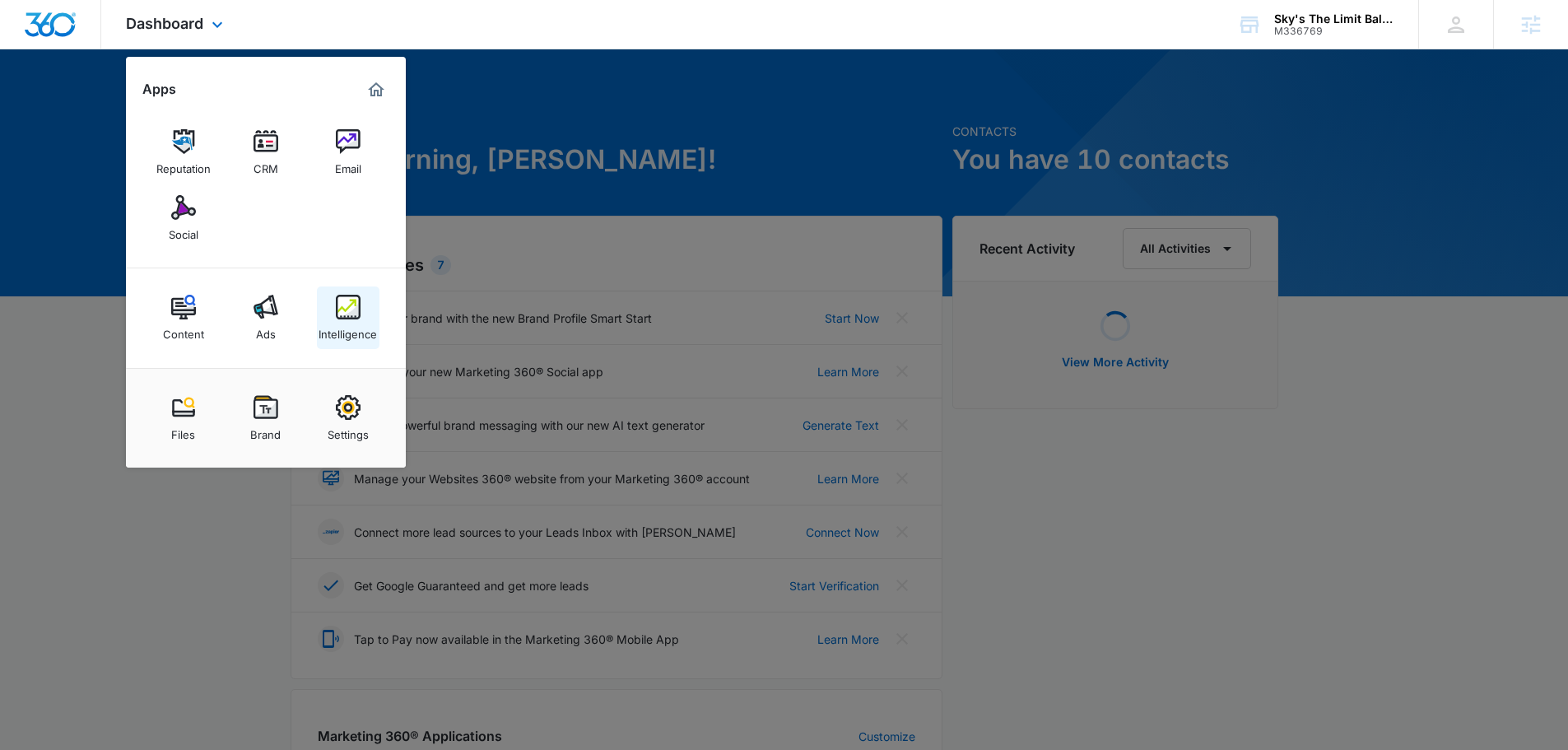
click at [362, 317] on link "Intelligence" at bounding box center [348, 317] width 62 height 62
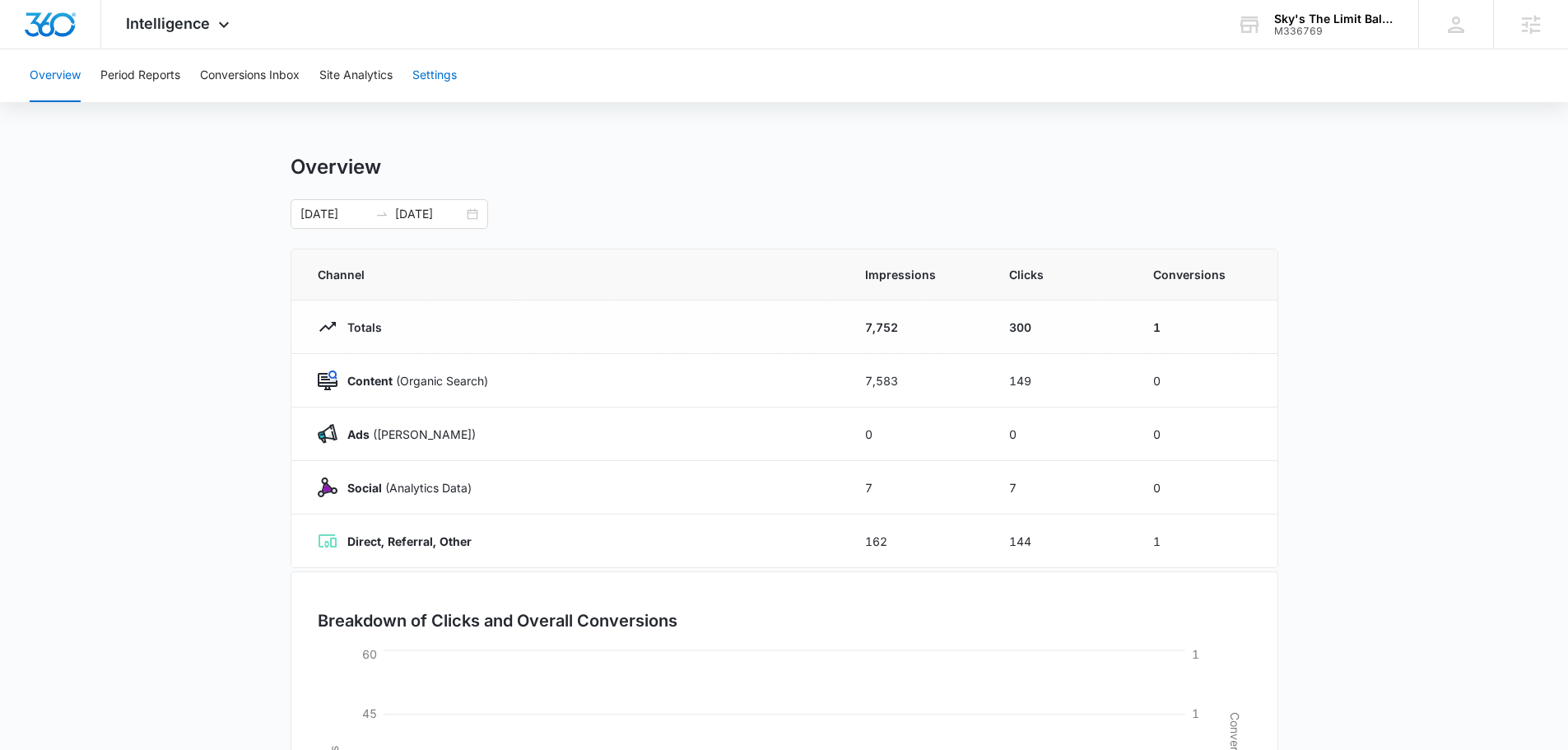
click at [444, 82] on button "Settings" at bounding box center [434, 75] width 45 height 53
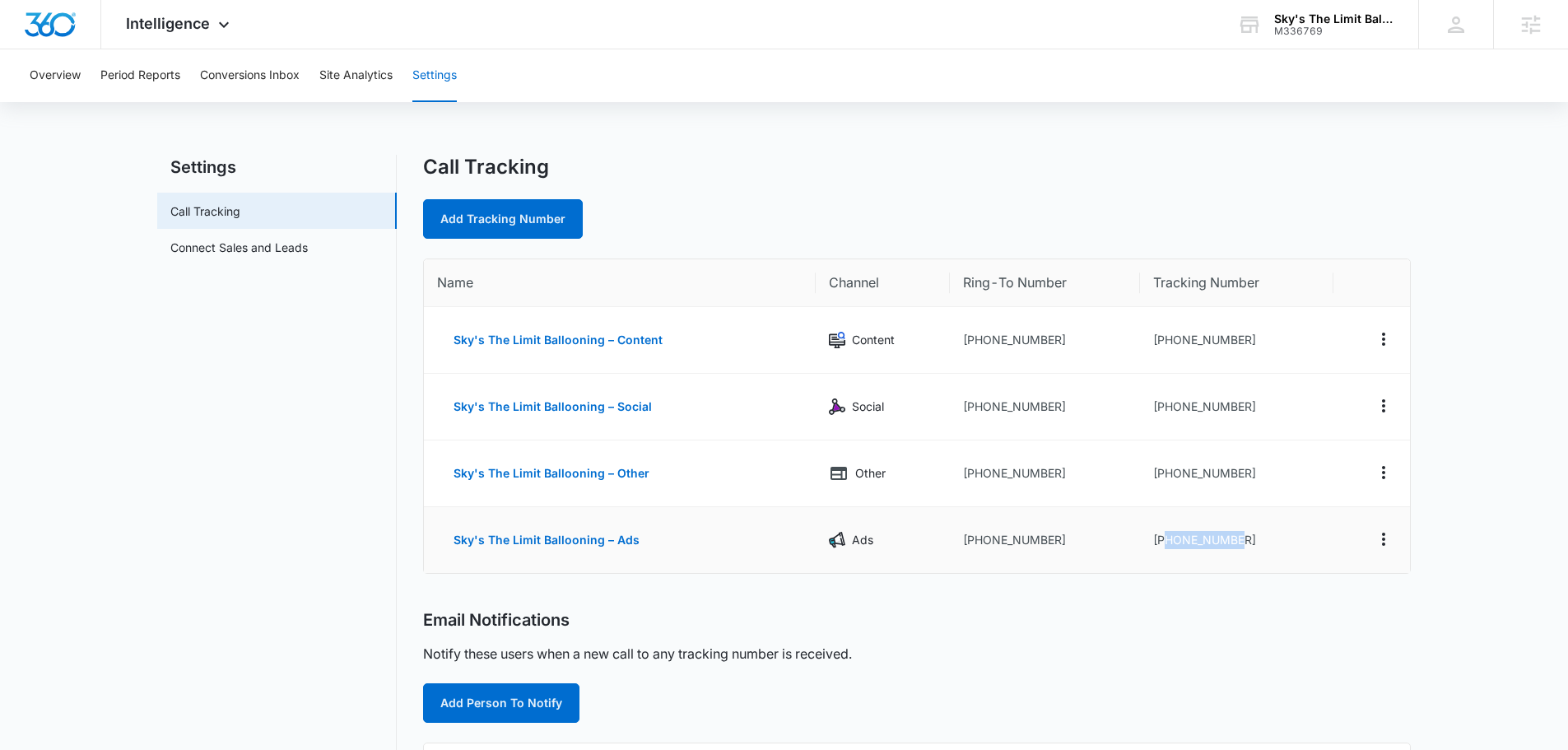
drag, startPoint x: 1238, startPoint y: 538, endPoint x: 1167, endPoint y: 543, distance: 71.2
click at [1167, 543] on td "+17608491112" at bounding box center [1236, 540] width 193 height 65
copy td "7608491112"
click at [47, 357] on main "Settings Call Tracking Connect Sales and Leads Call Tracking Add Tracking Numbe…" at bounding box center [784, 640] width 1568 height 971
drag, startPoint x: 1251, startPoint y: 408, endPoint x: 1166, endPoint y: 408, distance: 85.0
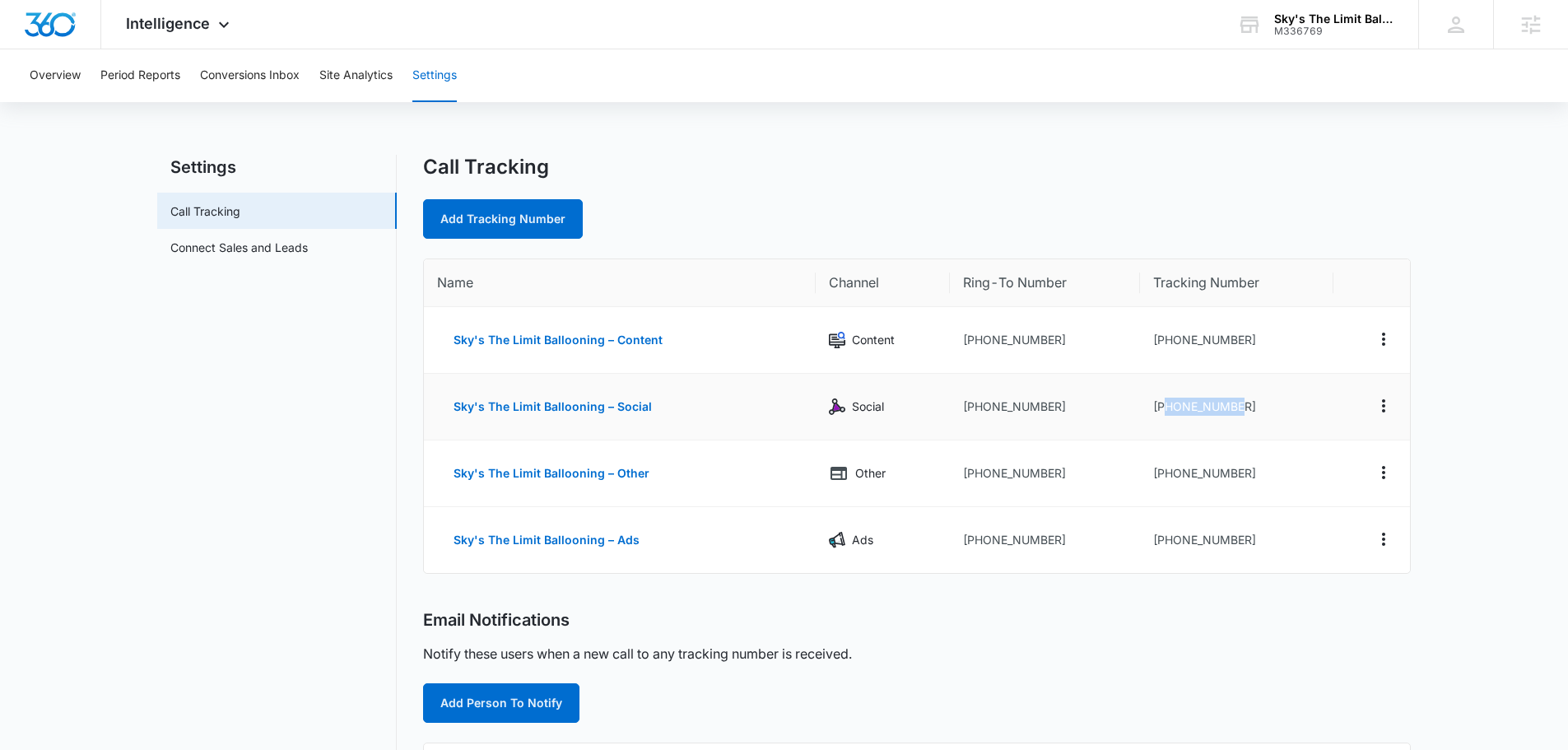
click at [1166, 408] on td "+17602822455" at bounding box center [1236, 406] width 193 height 66
copy td "7602822455"
drag, startPoint x: 1243, startPoint y: 344, endPoint x: 1164, endPoint y: 337, distance: 79.3
click at [1164, 337] on td "+17602822112" at bounding box center [1236, 340] width 193 height 66
copy td "7602822112"
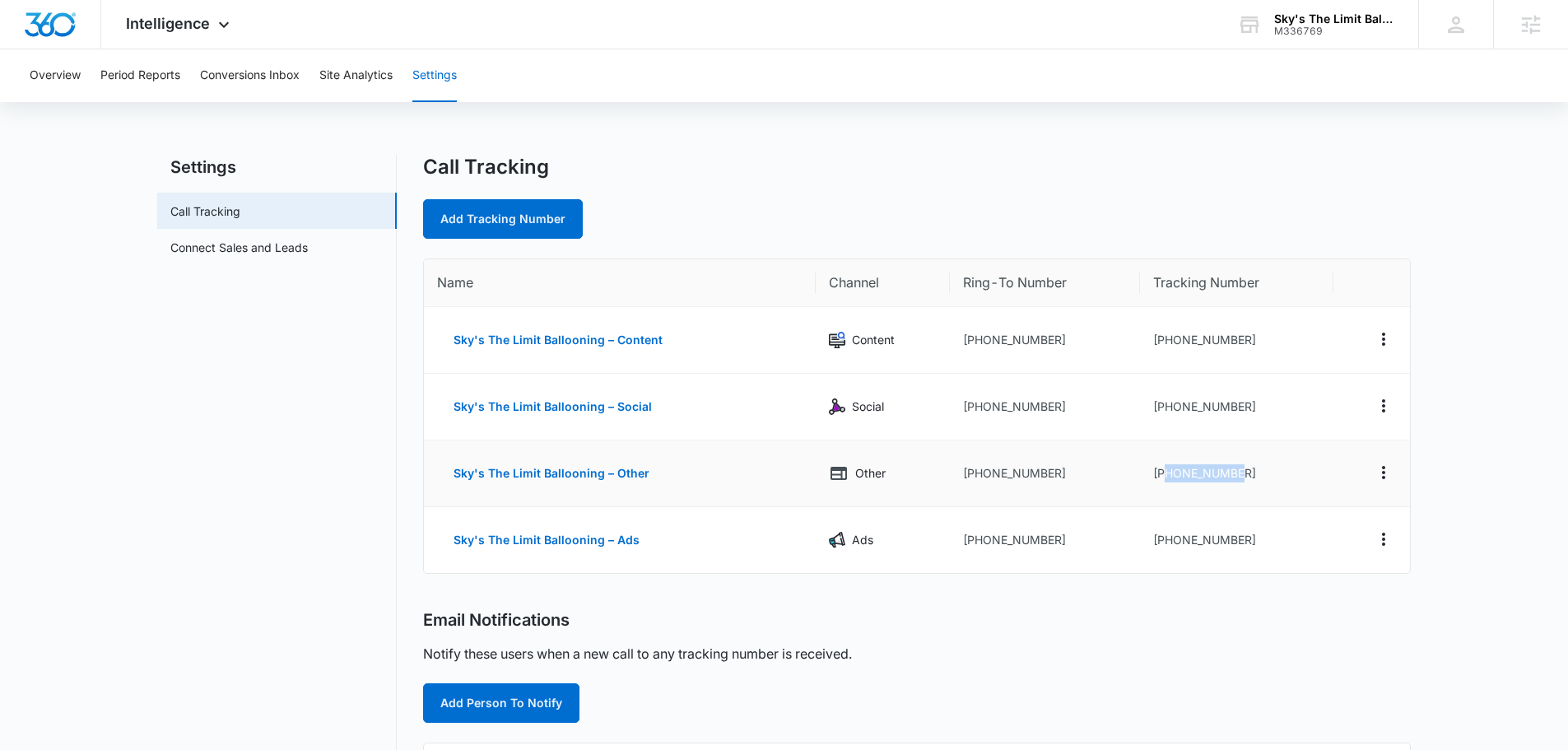
drag, startPoint x: 1255, startPoint y: 480, endPoint x: 1166, endPoint y: 474, distance: 89.2
click at [1166, 474] on td "+17605822270" at bounding box center [1236, 473] width 193 height 66
copy td "7605822270"
drag, startPoint x: 1254, startPoint y: 544, endPoint x: 1166, endPoint y: 539, distance: 88.1
click at [1166, 539] on td "+17608491112" at bounding box center [1236, 540] width 193 height 65
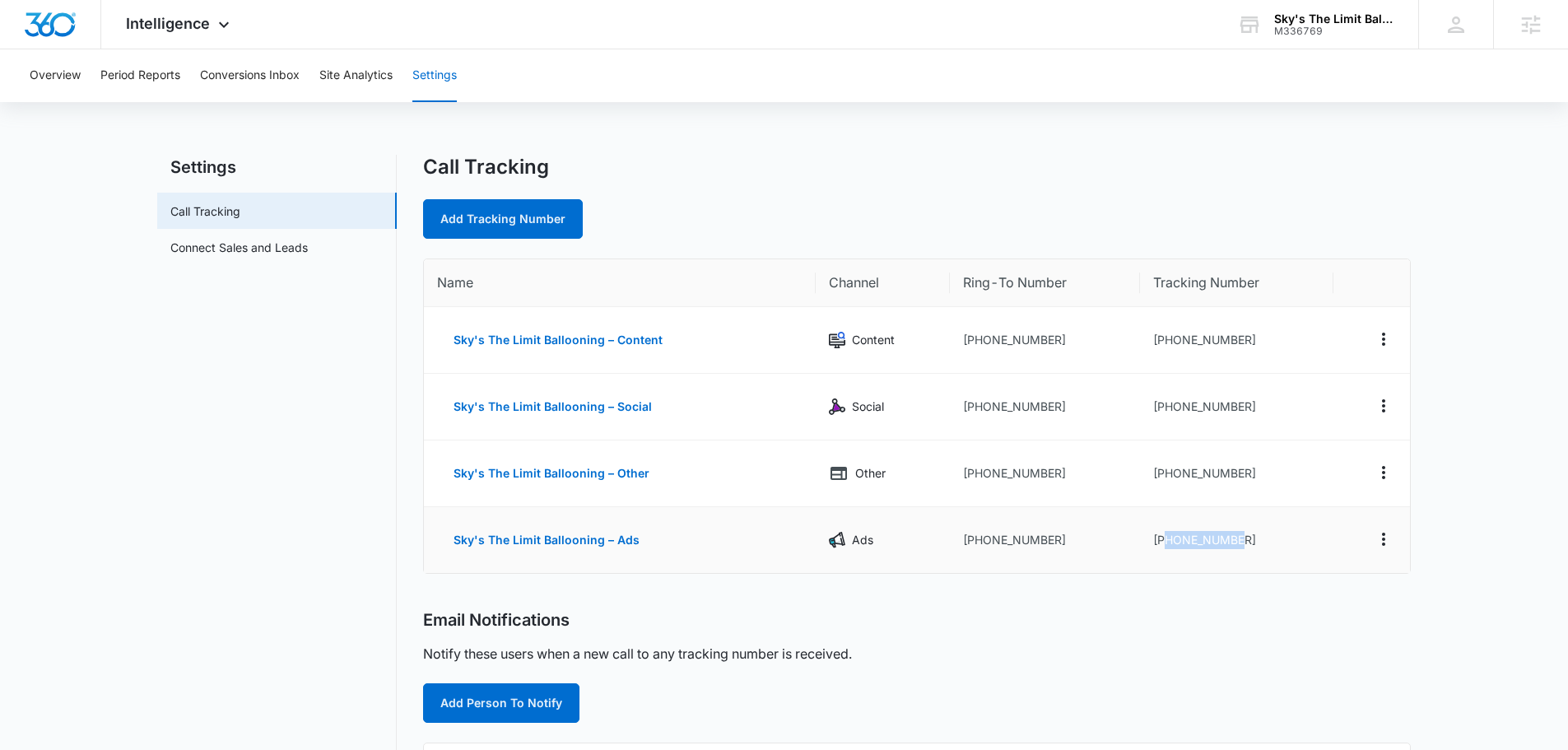
copy td "7608491112"
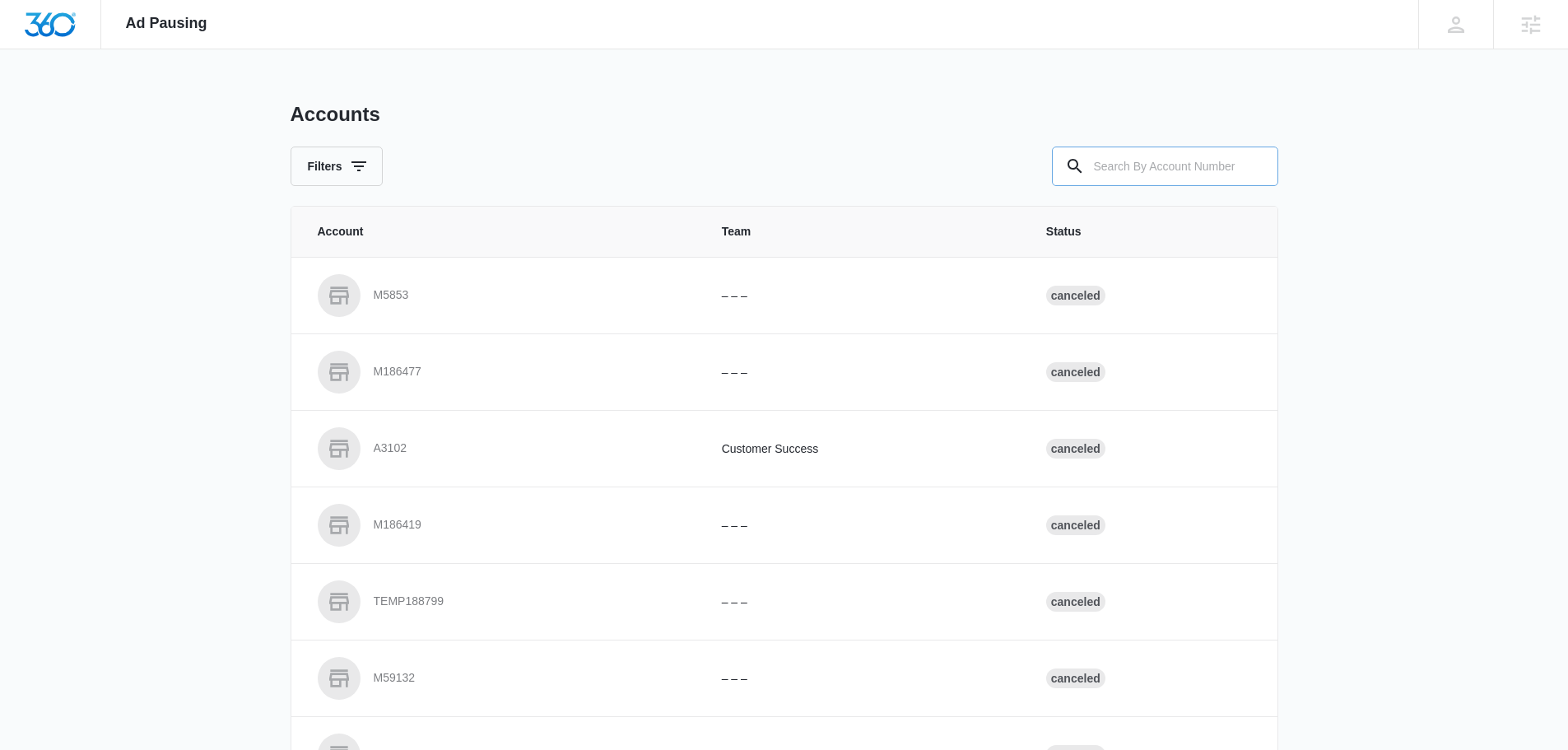
click at [1126, 167] on input "text" at bounding box center [1165, 166] width 226 height 40
click at [1133, 163] on input "m32" at bounding box center [1165, 166] width 226 height 40
type input "m336769"
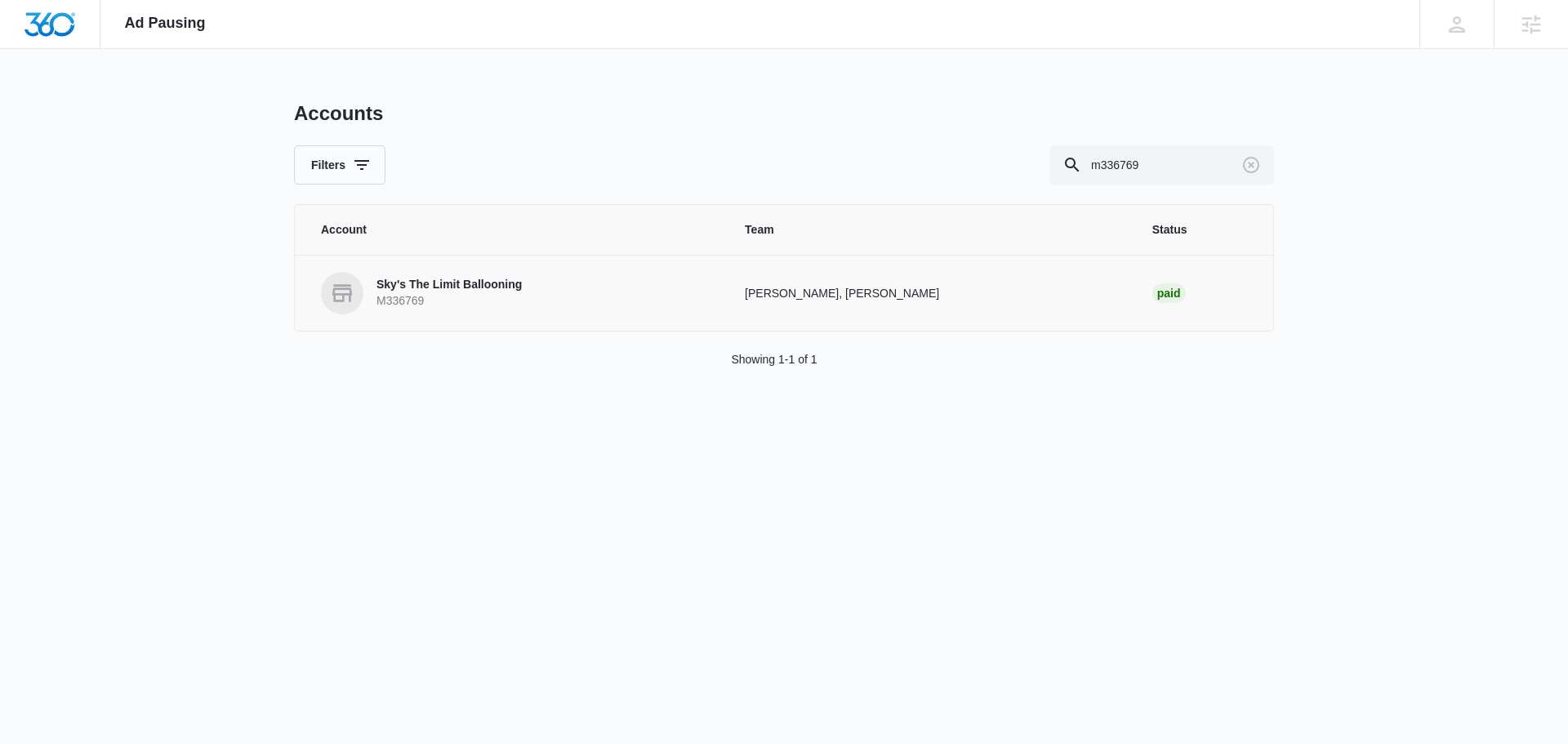
click at [567, 293] on link "Sky's The Limit Ballooning M336769" at bounding box center [512, 293] width 384 height 42
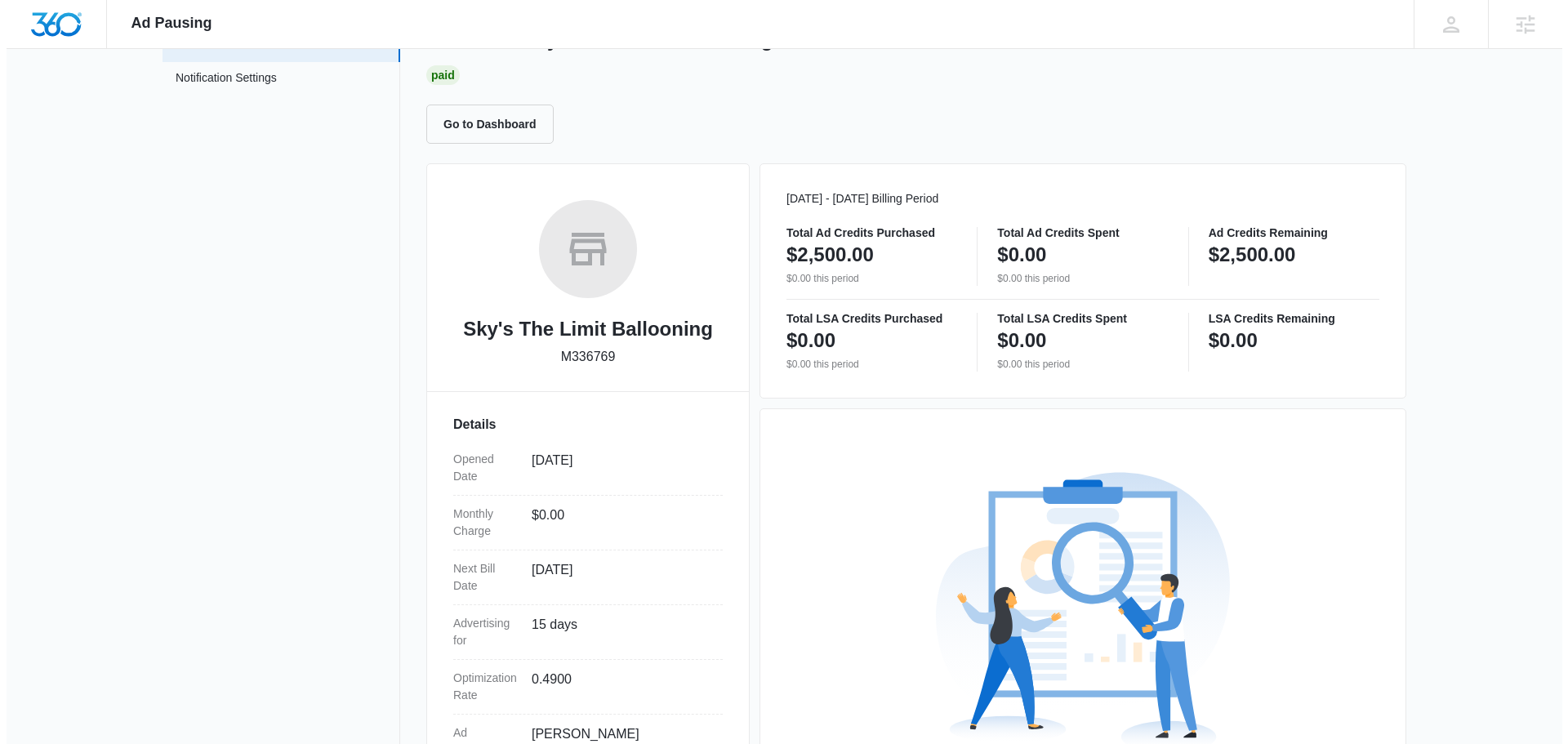
scroll to position [296, 0]
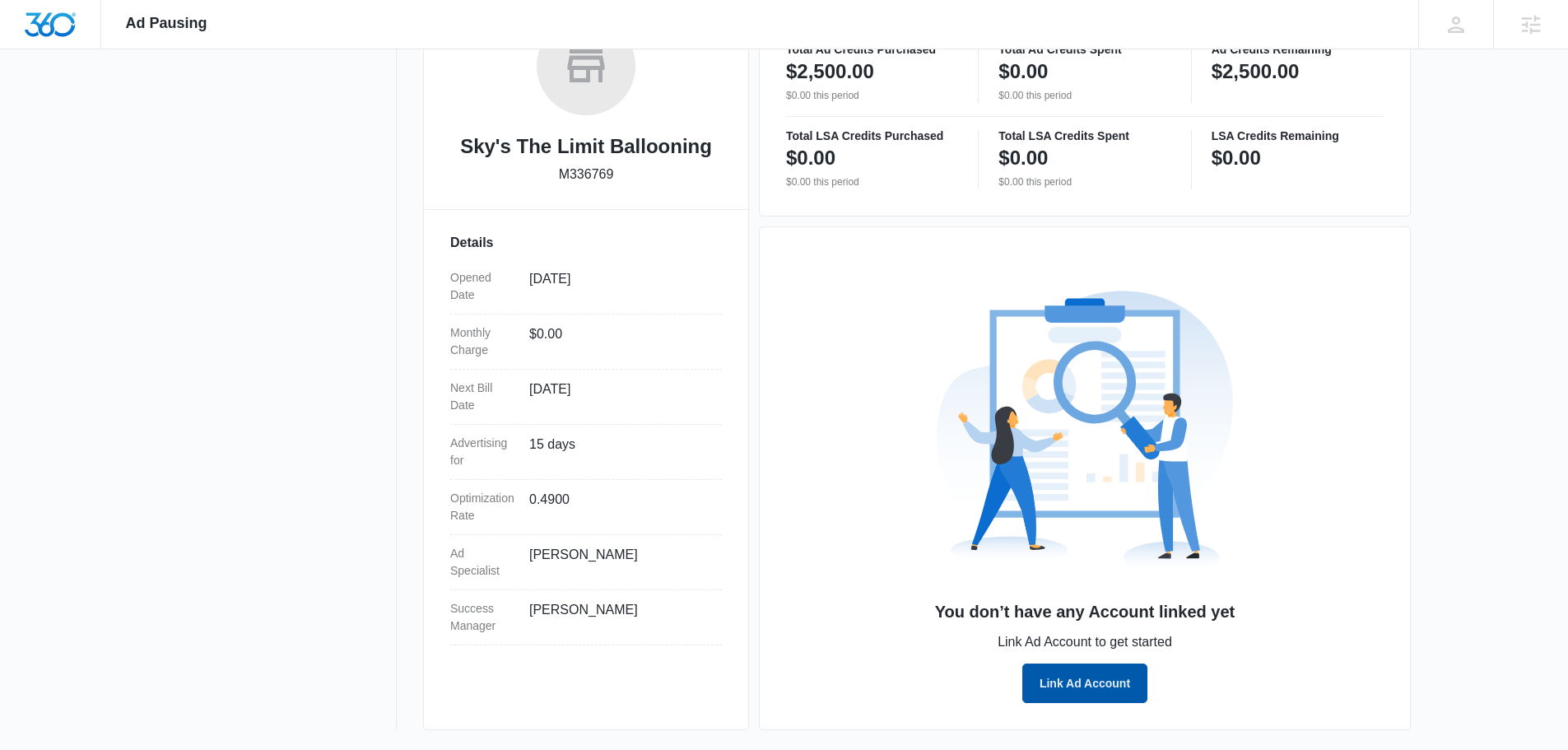
click at [1085, 677] on button "Link Ad Account" at bounding box center [1085, 683] width 125 height 40
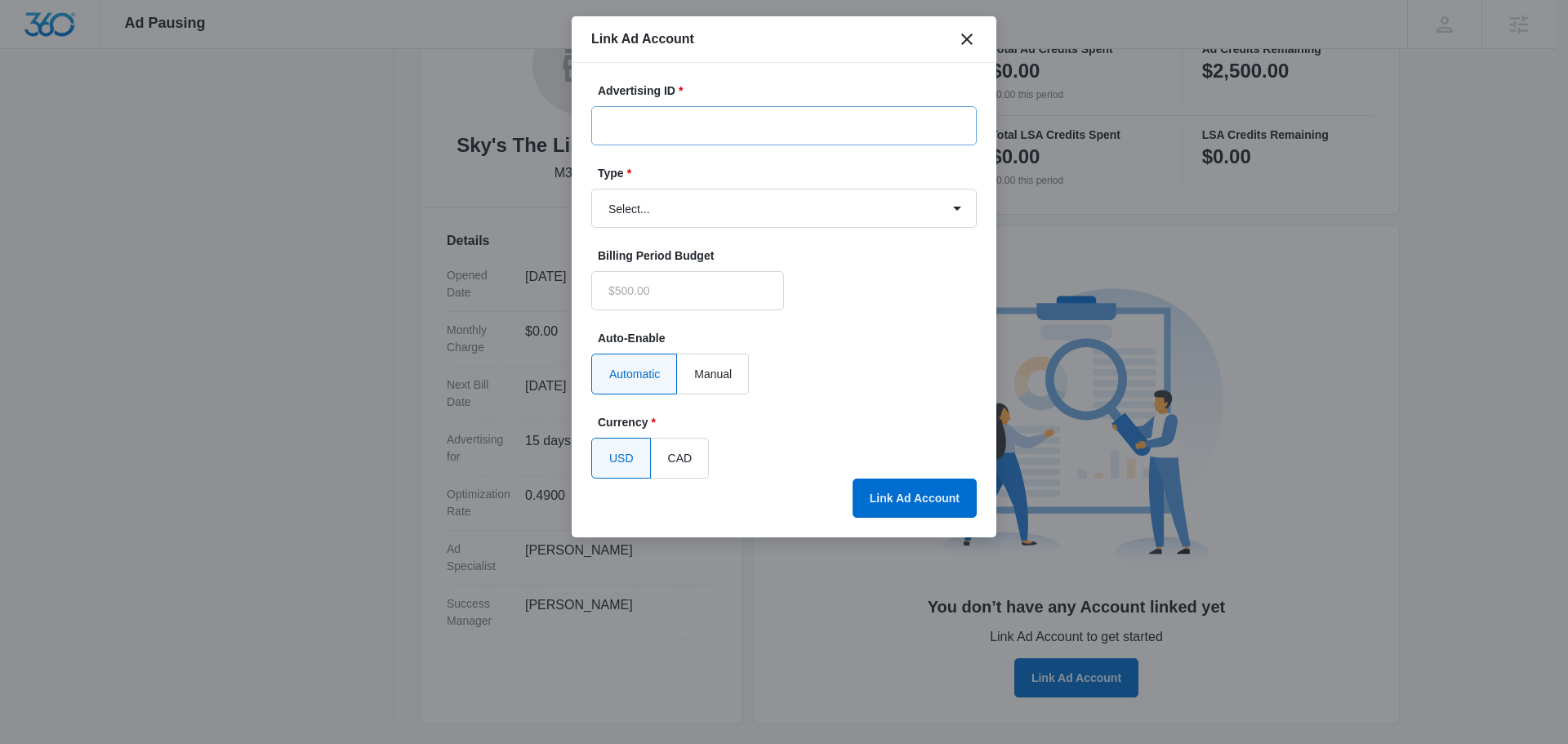
type input "$0.00"
click at [753, 126] on input "Advertising ID *" at bounding box center [784, 126] width 385 height 39
paste input "267-135-7782"
type input "267-135-7782"
click at [826, 220] on select "Select... Bing Ads Facebook Ads Google Ads" at bounding box center [784, 208] width 385 height 39
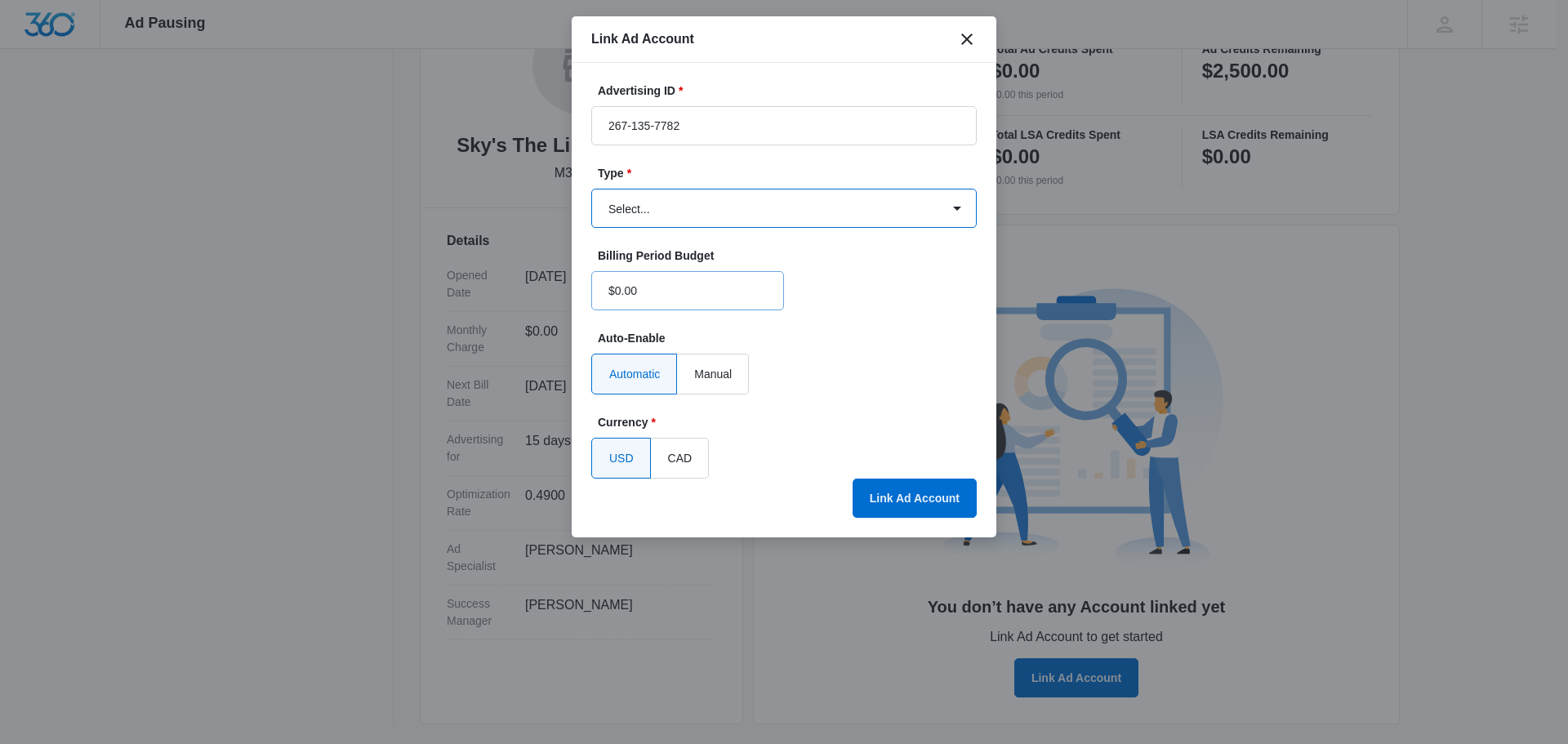
select select "google"
click at [591, 189] on select "Select... Bing Ads Facebook Ads Google Ads" at bounding box center [784, 208] width 385 height 39
click at [894, 479] on form "Advertising ID * 267-135-7782 Type * Select... Bing Ads Facebook Ads Google Ads…" at bounding box center [784, 280] width 385 height 396
click at [913, 492] on button "Link Ad Account" at bounding box center [914, 498] width 124 height 39
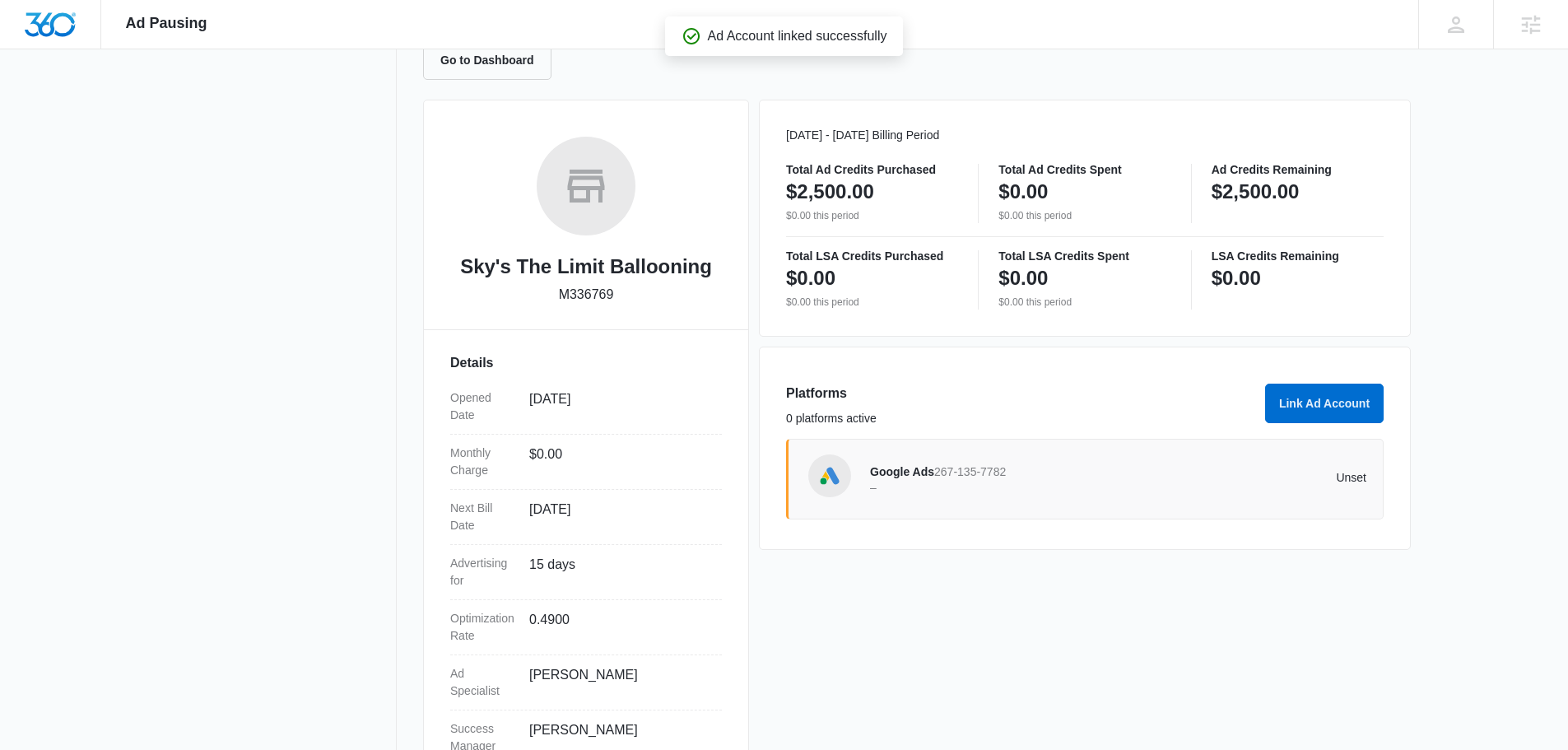
scroll to position [0, 0]
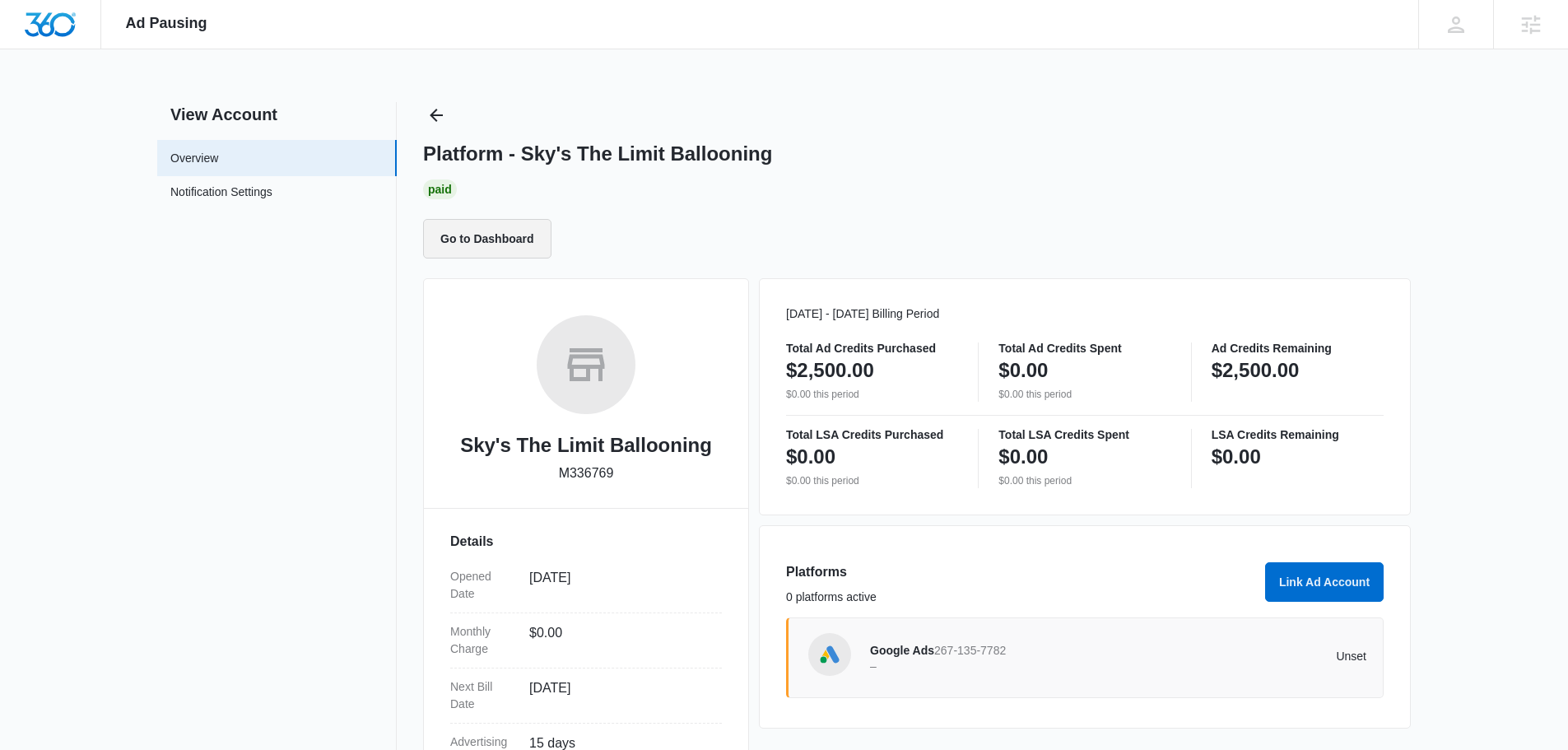
click at [485, 240] on button "Go to Dashboard" at bounding box center [488, 239] width 129 height 40
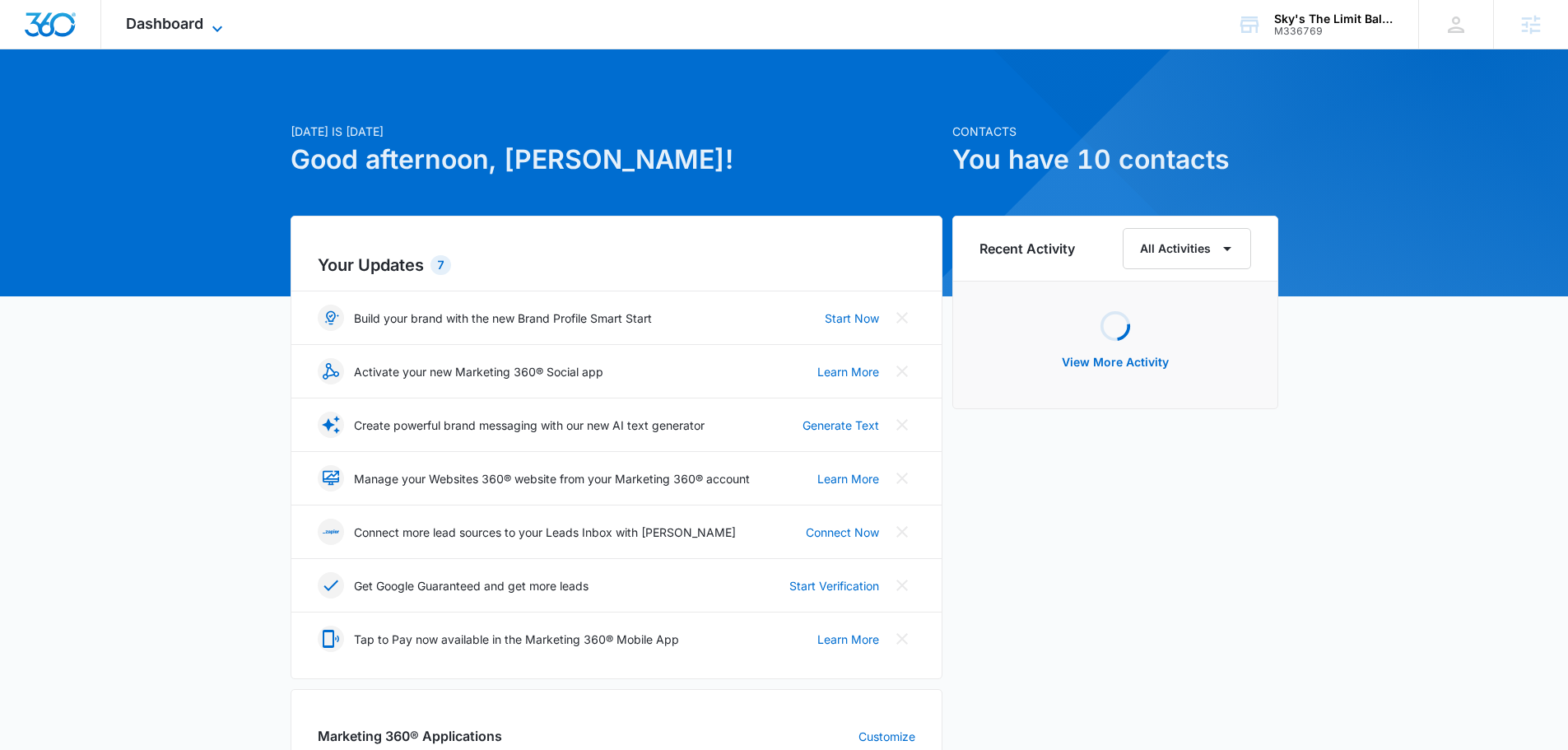
click at [221, 29] on icon at bounding box center [217, 29] width 20 height 20
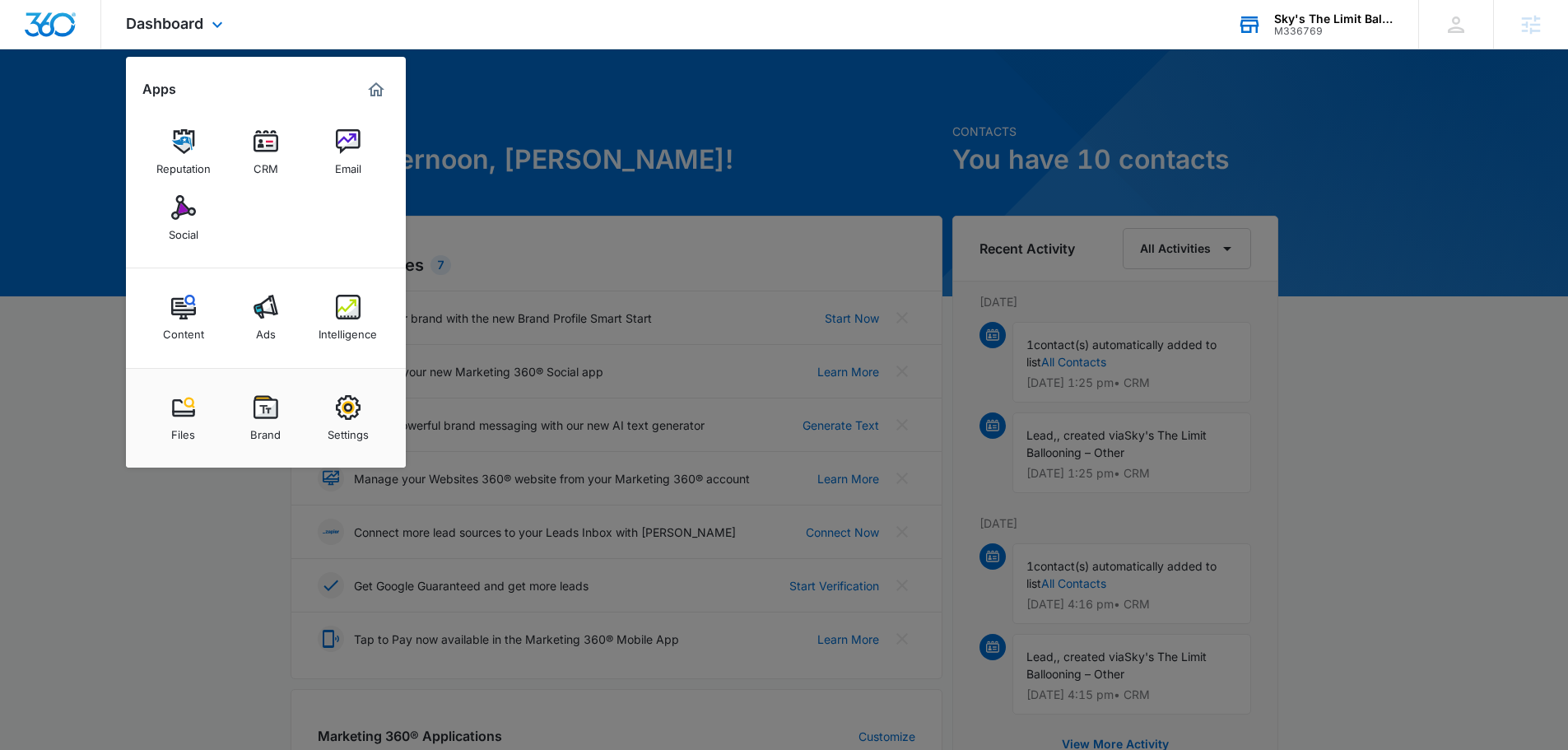
click at [1318, 26] on div "M336769" at bounding box center [1334, 32] width 120 height 12
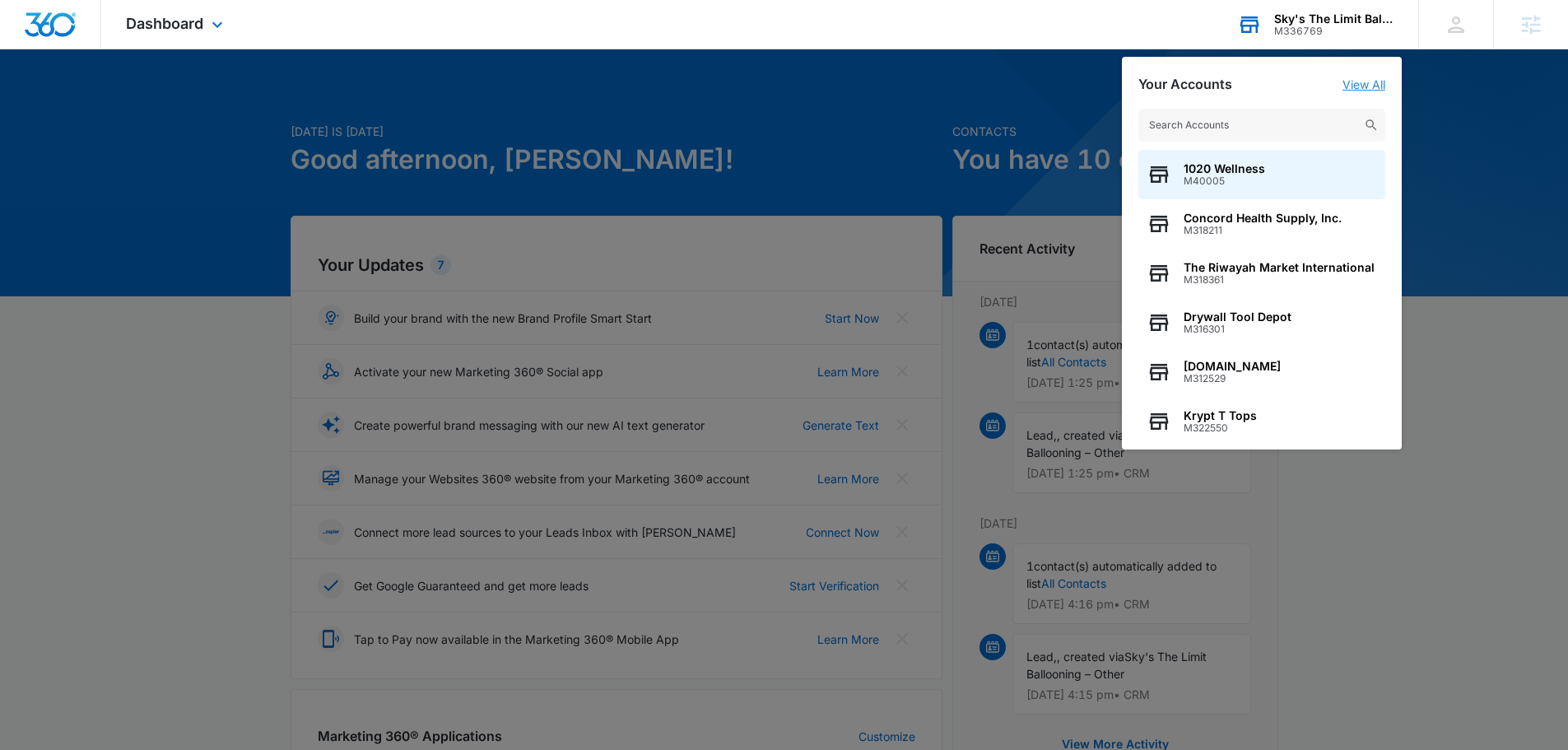
click at [1355, 79] on link "View All" at bounding box center [1364, 84] width 43 height 14
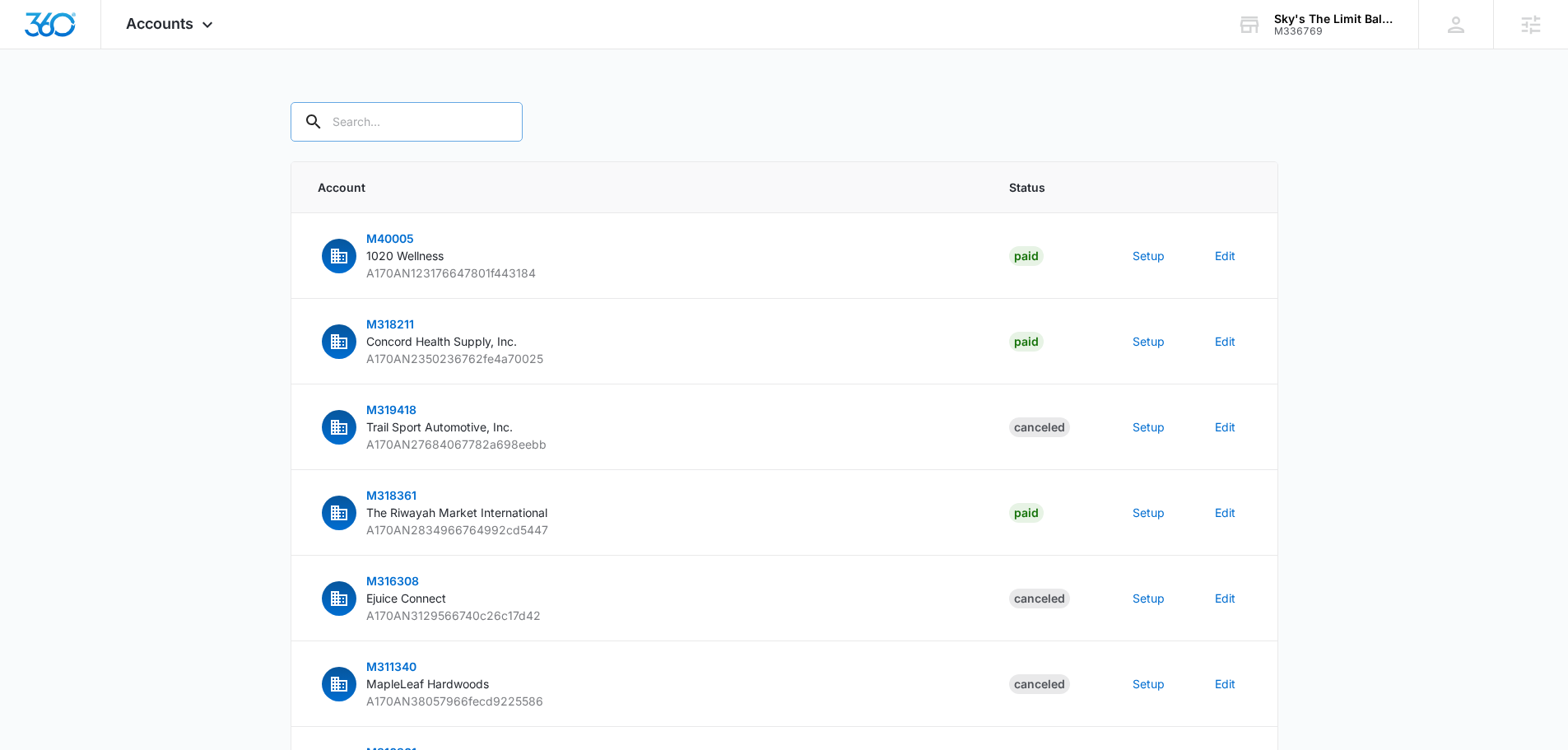
click at [394, 126] on input "text" at bounding box center [406, 122] width 232 height 40
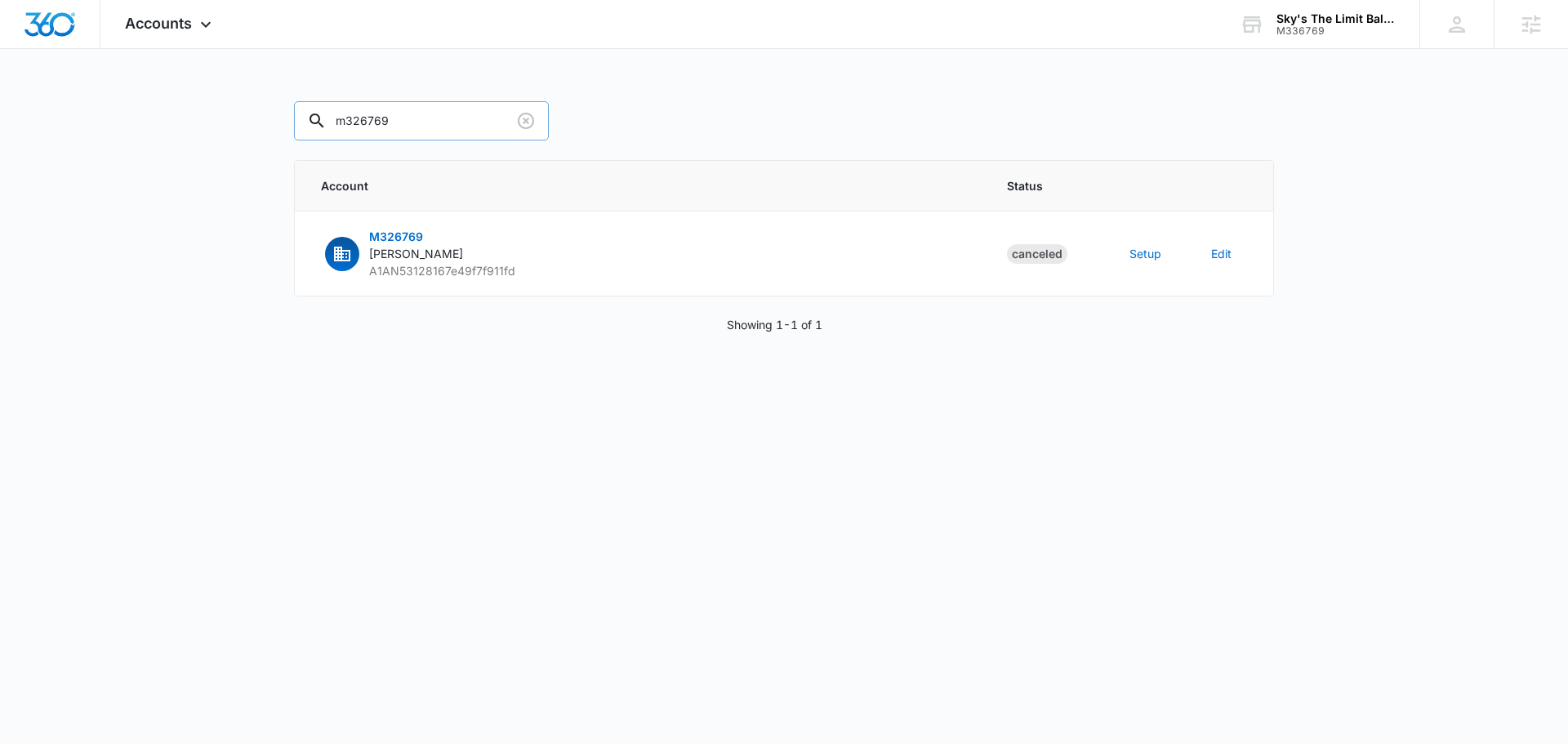
click at [354, 124] on input "m326769" at bounding box center [421, 121] width 255 height 39
type input "m336769"
click at [1132, 256] on button "Setup" at bounding box center [1145, 253] width 31 height 17
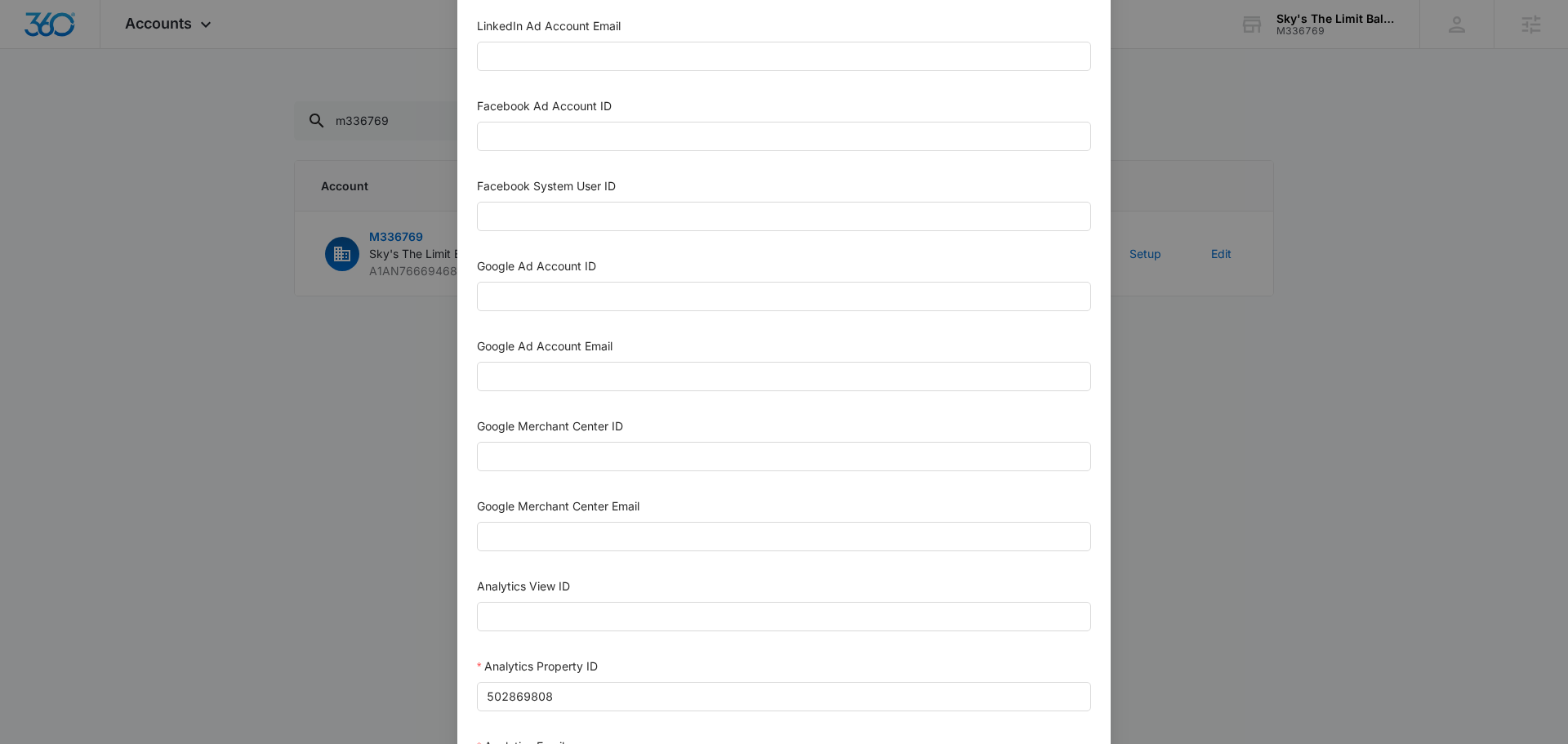
scroll to position [222, 0]
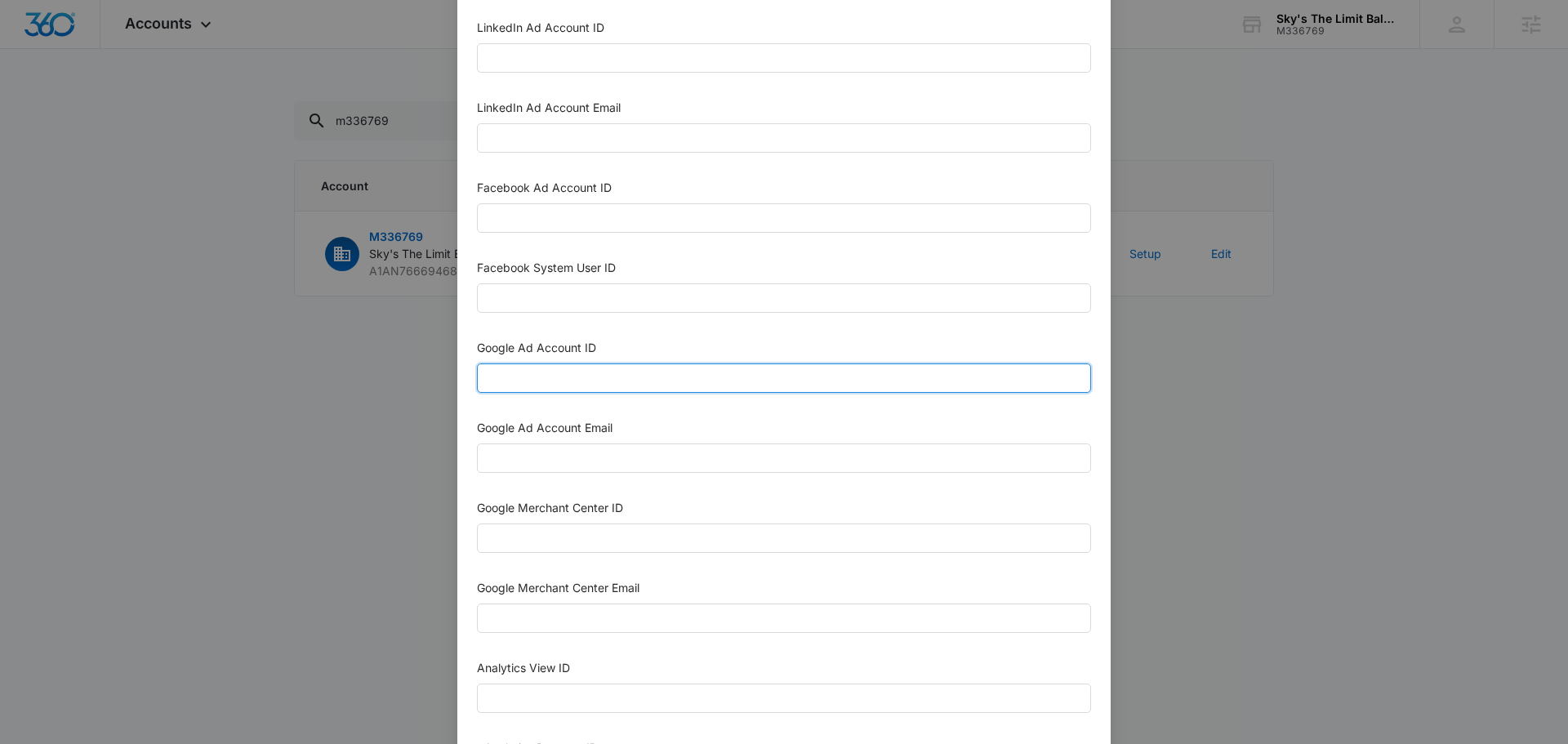
click at [507, 383] on input "Google Ad Account ID" at bounding box center [784, 378] width 614 height 29
paste input "267-135-7782"
type input "267-135-7782"
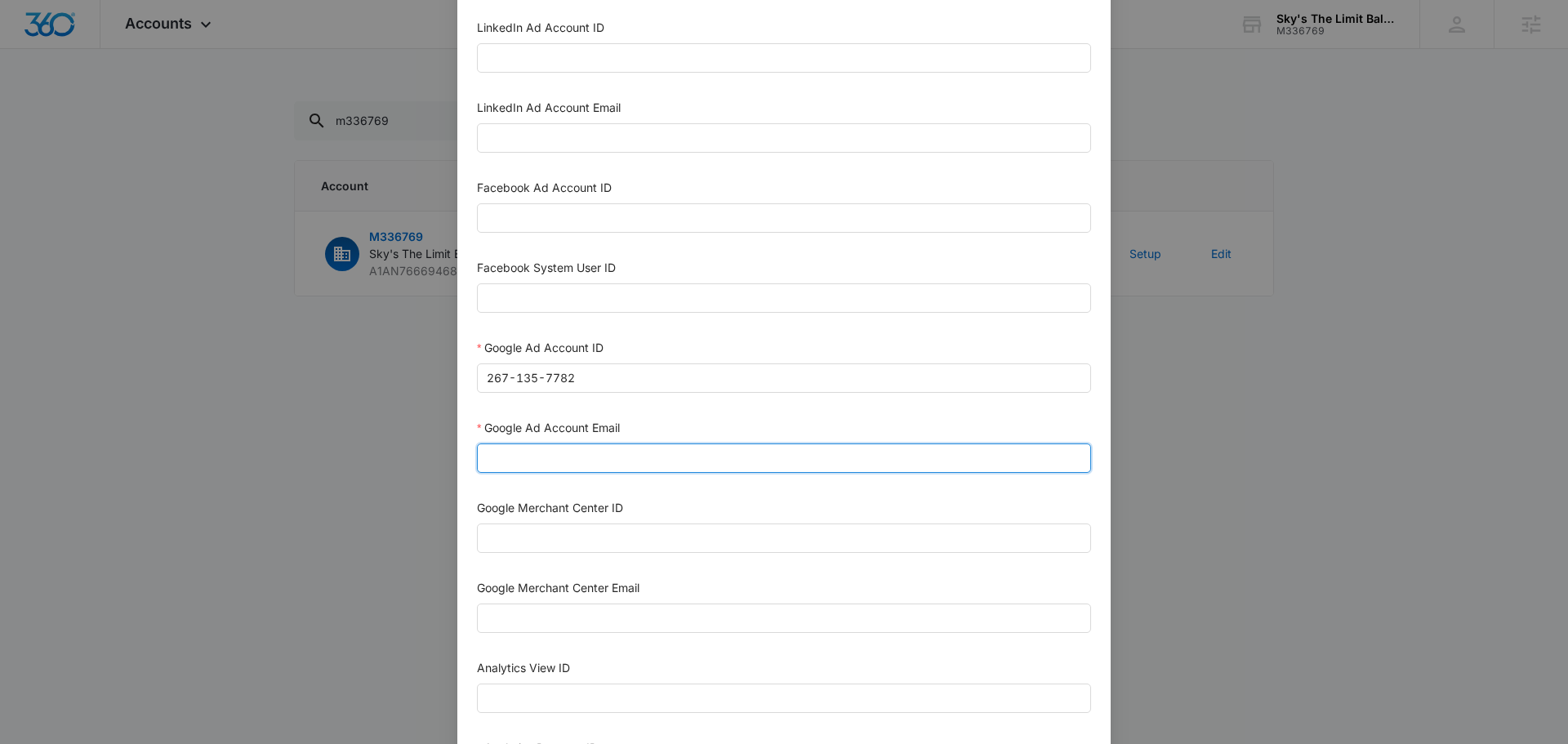
click at [524, 459] on input "Google Ad Account Email" at bounding box center [784, 458] width 614 height 29
drag, startPoint x: 599, startPoint y: 457, endPoint x: 610, endPoint y: 471, distance: 17.8
click at [599, 457] on input "[EMAIL_ADDRESS][DOMAIN_NAME]" at bounding box center [784, 458] width 614 height 29
type input "[EMAIL_ADDRESS][DOMAIN_NAME]"
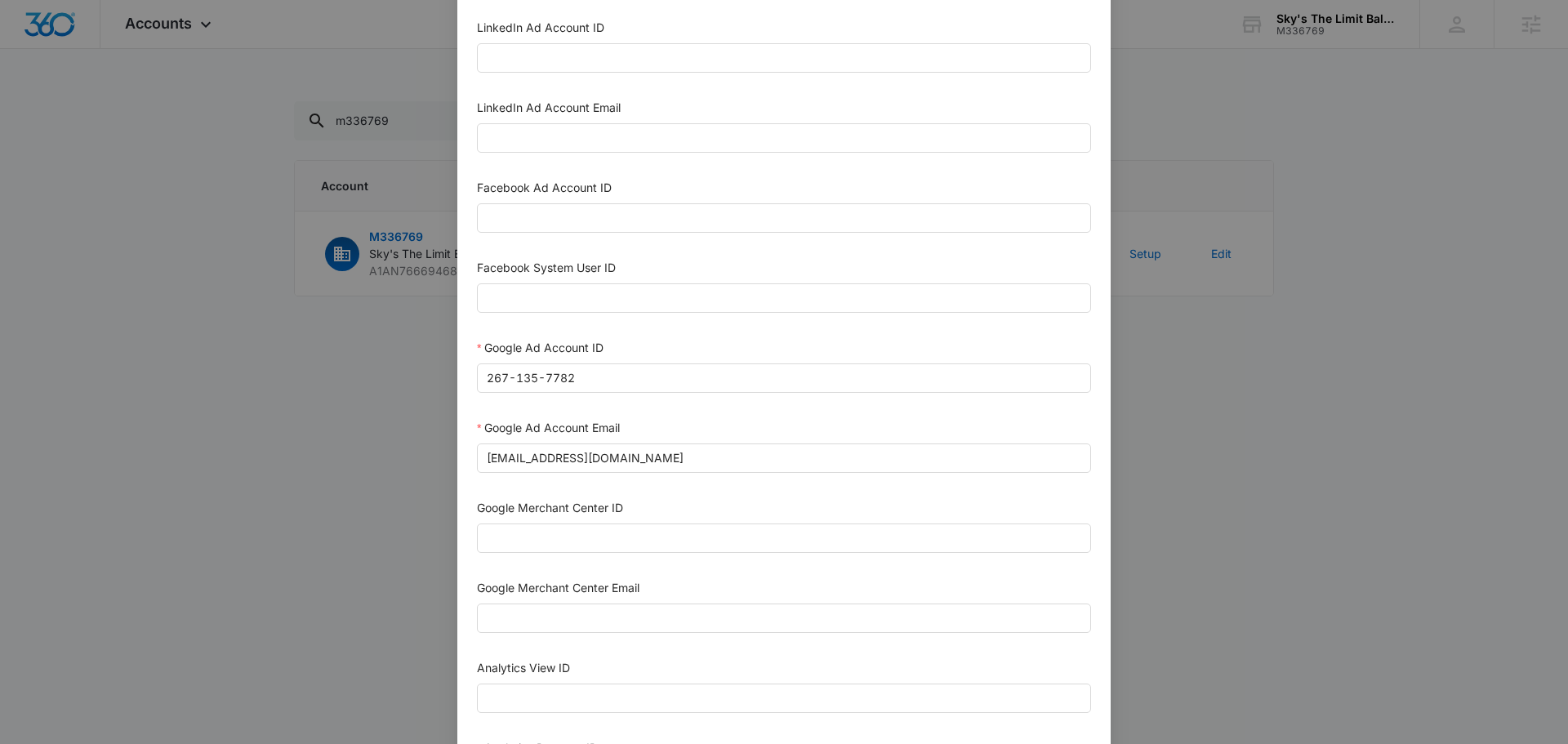
click at [734, 517] on div "Google Merchant Center ID" at bounding box center [784, 510] width 614 height 25
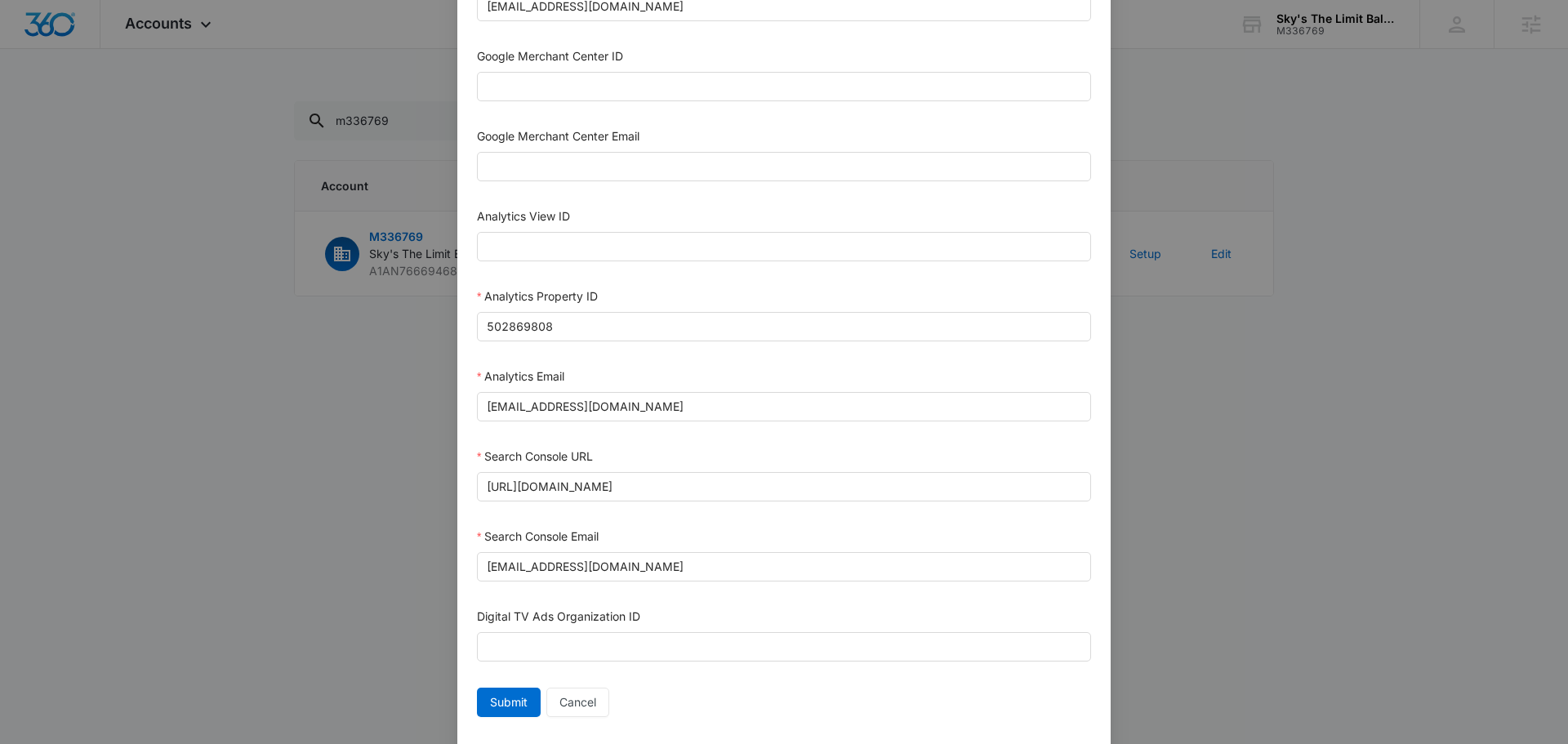
scroll to position [712, 0]
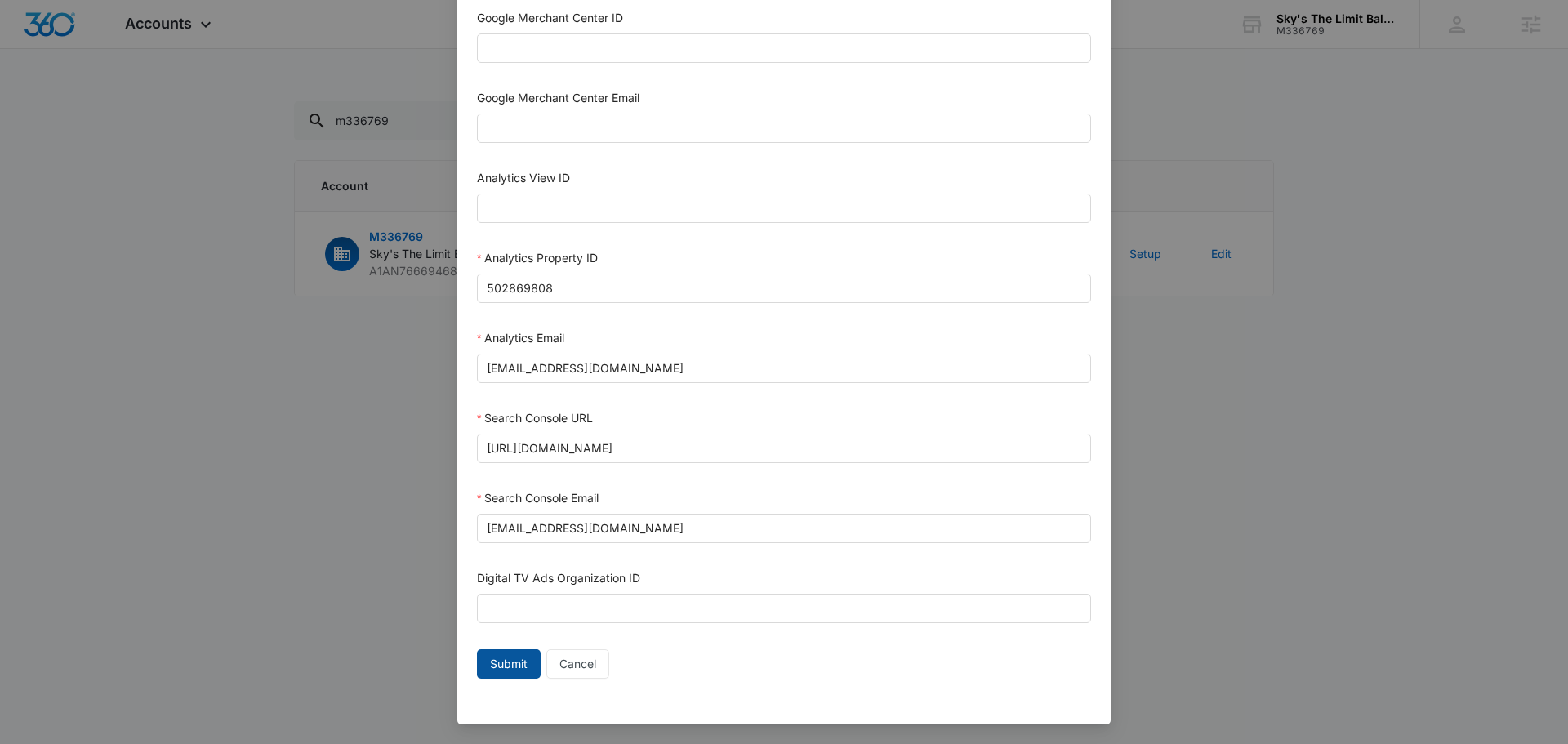
click at [523, 666] on button "Submit" at bounding box center [508, 663] width 64 height 29
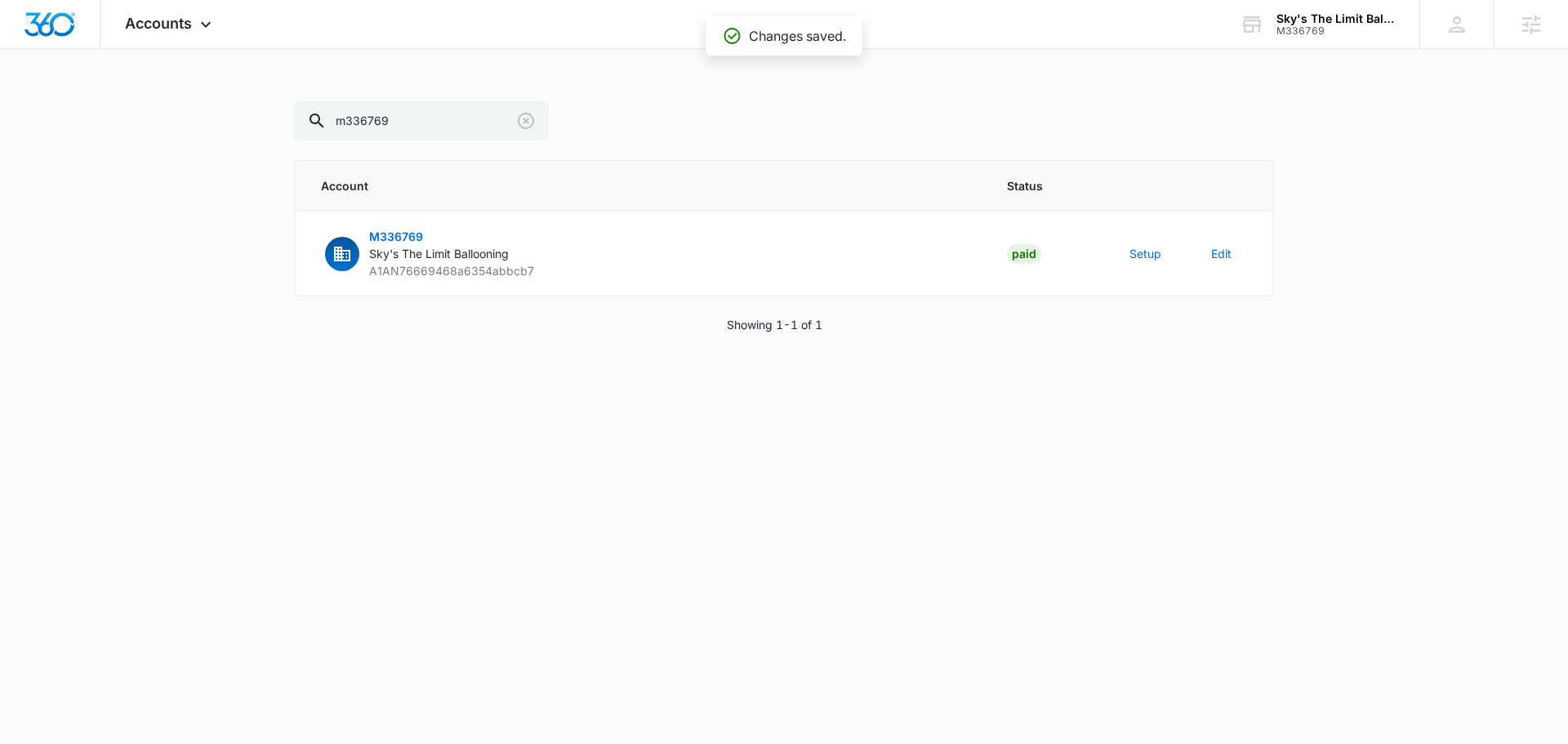
scroll to position [696, 0]
